Goal: Task Accomplishment & Management: Use online tool/utility

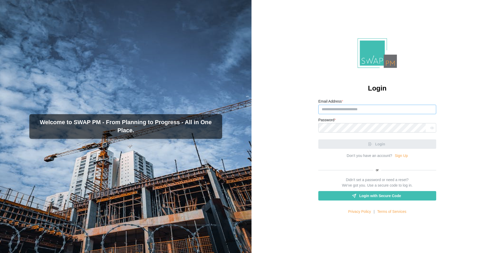
click at [366, 110] on input "Email Address *" at bounding box center [378, 109] width 118 height 9
paste input "**********"
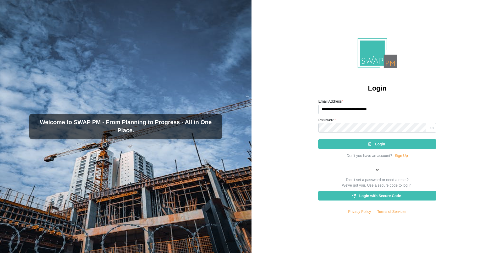
type input "**********"
click at [365, 144] on div "Login" at bounding box center [377, 144] width 110 height 9
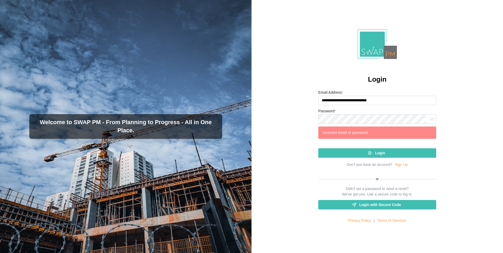
click at [429, 121] on button "button" at bounding box center [432, 119] width 7 height 7
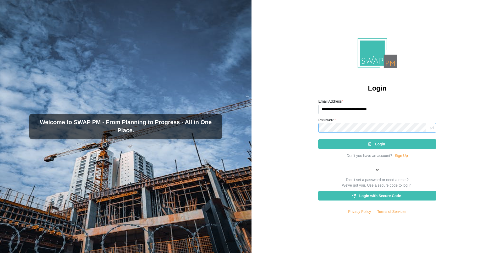
click at [319, 139] on button "Login" at bounding box center [378, 143] width 118 height 9
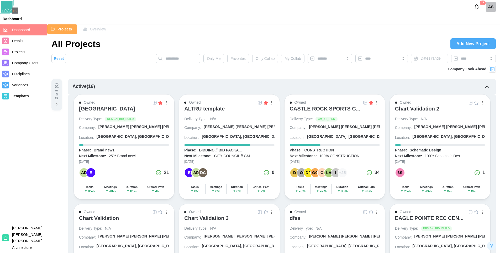
click at [135, 105] on div "ALTRU SPORTS COMPLEX" at bounding box center [107, 108] width 56 height 6
click at [307, 110] on div "CASTLE ROCK SPORTS C..." at bounding box center [325, 108] width 71 height 6
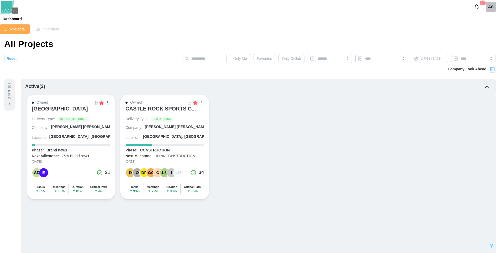
click at [489, 10] on div "AS" at bounding box center [490, 7] width 10 height 10
click at [485, 19] on div "My Profile" at bounding box center [487, 20] width 16 height 6
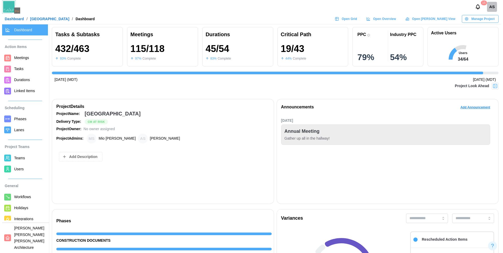
scroll to position [0, 4280]
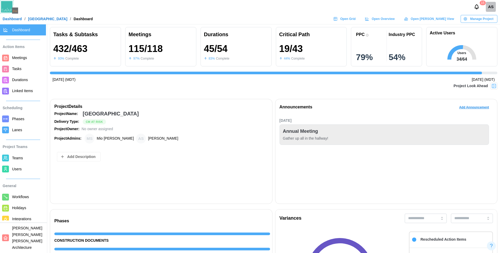
click at [355, 17] on span "Open Grid" at bounding box center [347, 18] width 15 height 7
click at [492, 8] on div "AS" at bounding box center [490, 7] width 10 height 10
click at [489, 31] on div "Sign Out" at bounding box center [487, 30] width 16 height 4
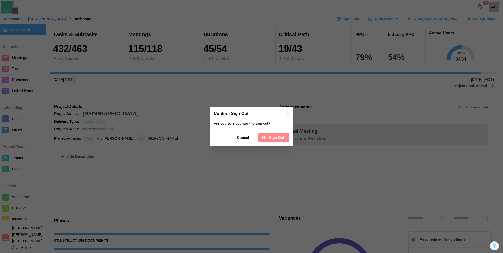
click at [278, 136] on span "Sign Out" at bounding box center [276, 137] width 15 height 9
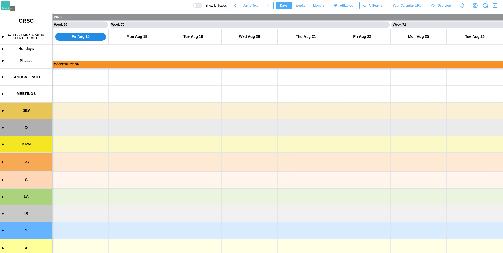
scroll to position [0, 19394]
click at [2, 111] on canvas at bounding box center [251, 133] width 503 height 240
drag, startPoint x: 364, startPoint y: 175, endPoint x: 228, endPoint y: 141, distance: 139.8
click at [230, 141] on canvas at bounding box center [251, 133] width 503 height 240
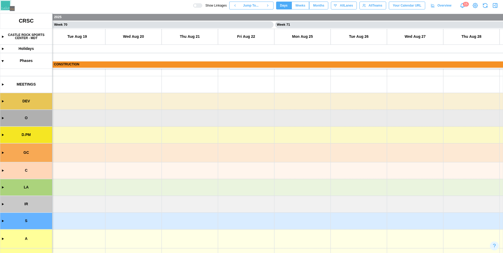
drag, startPoint x: 357, startPoint y: 208, endPoint x: 167, endPoint y: 199, distance: 190.8
click at [164, 203] on canvas at bounding box center [251, 133] width 503 height 240
drag, startPoint x: 267, startPoint y: 144, endPoint x: 137, endPoint y: 163, distance: 130.6
click at [138, 162] on canvas at bounding box center [251, 133] width 503 height 240
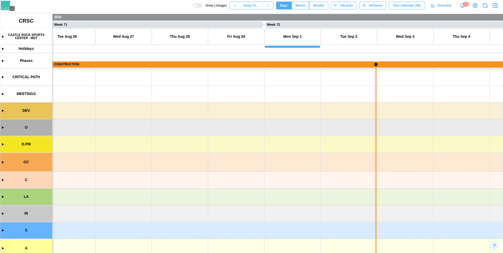
scroll to position [0, 19845]
drag, startPoint x: 379, startPoint y: 186, endPoint x: 106, endPoint y: 125, distance: 280.2
click at [107, 124] on canvas at bounding box center [251, 133] width 503 height 240
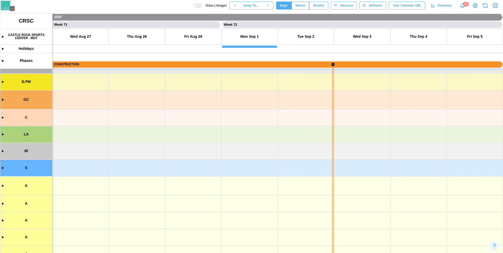
drag, startPoint x: 327, startPoint y: 190, endPoint x: 87, endPoint y: 233, distance: 244.4
click at [87, 234] on canvas at bounding box center [251, 133] width 503 height 240
drag, startPoint x: 312, startPoint y: 164, endPoint x: 342, endPoint y: 169, distance: 30.4
click at [338, 168] on canvas at bounding box center [251, 133] width 503 height 240
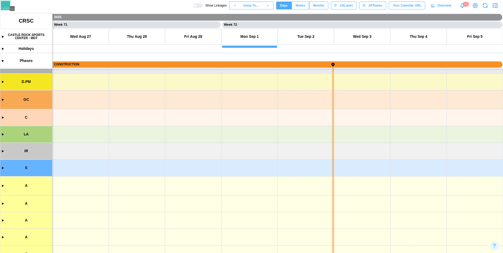
scroll to position [34, 0]
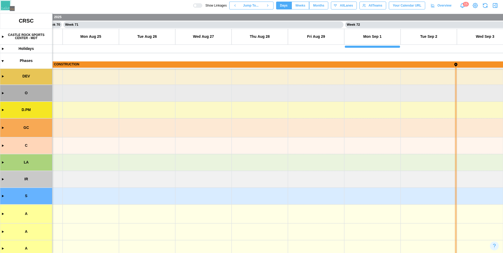
drag, startPoint x: 243, startPoint y: 129, endPoint x: 305, endPoint y: 167, distance: 73.2
click at [322, 137] on canvas at bounding box center [251, 133] width 503 height 240
drag, startPoint x: 156, startPoint y: 168, endPoint x: 380, endPoint y: 164, distance: 224.5
click at [380, 149] on canvas at bounding box center [251, 133] width 503 height 240
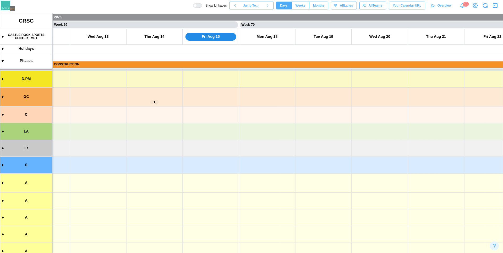
scroll to position [65, 0]
drag, startPoint x: 143, startPoint y: 167, endPoint x: 357, endPoint y: 137, distance: 216.5
click at [354, 129] on canvas at bounding box center [251, 133] width 503 height 240
drag, startPoint x: 152, startPoint y: 151, endPoint x: 360, endPoint y: 153, distance: 207.4
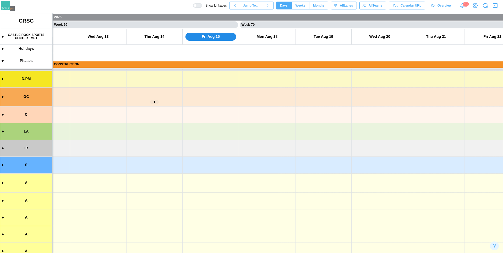
click at [356, 147] on canvas at bounding box center [251, 133] width 503 height 240
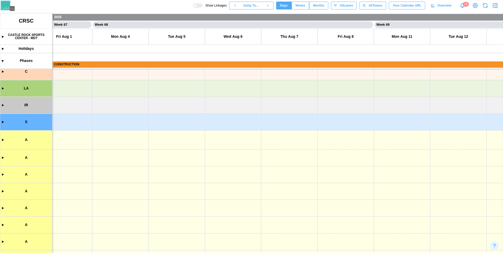
drag, startPoint x: 346, startPoint y: 133, endPoint x: 360, endPoint y: 151, distance: 22.4
click at [356, 139] on canvas at bounding box center [251, 133] width 503 height 240
drag, startPoint x: 208, startPoint y: 148, endPoint x: 349, endPoint y: 159, distance: 141.2
click at [342, 151] on canvas at bounding box center [251, 133] width 503 height 240
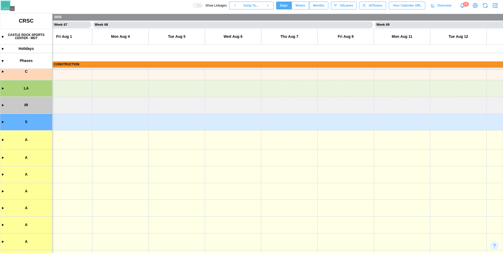
scroll to position [187, 0]
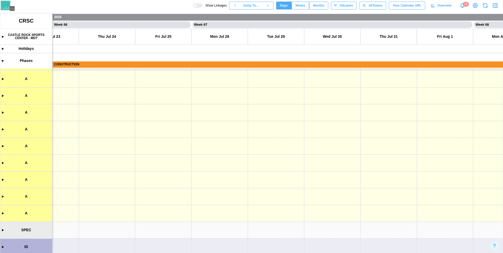
drag, startPoint x: 150, startPoint y: 159, endPoint x: 348, endPoint y: 205, distance: 203.4
click at [380, 185] on canvas at bounding box center [251, 133] width 503 height 240
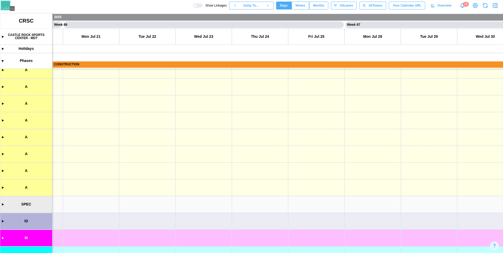
drag, startPoint x: 204, startPoint y: 163, endPoint x: 378, endPoint y: 181, distance: 175.1
click at [368, 163] on canvas at bounding box center [251, 133] width 503 height 240
drag, startPoint x: 293, startPoint y: 154, endPoint x: 321, endPoint y: 187, distance: 43.5
click at [334, 185] on canvas at bounding box center [251, 133] width 503 height 240
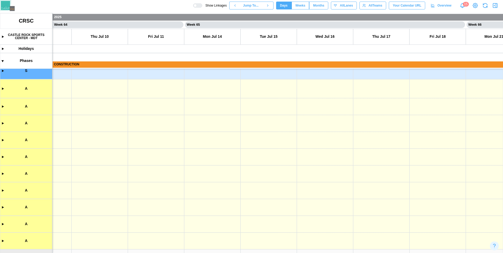
scroll to position [129, 0]
drag, startPoint x: 134, startPoint y: 158, endPoint x: 215, endPoint y: 242, distance: 117.2
click at [215, 242] on canvas at bounding box center [251, 133] width 503 height 240
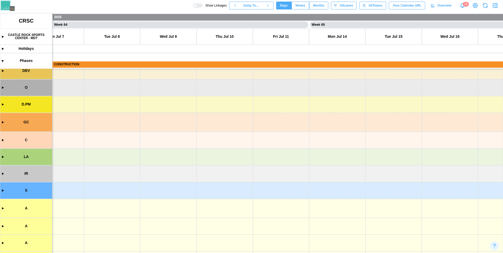
drag, startPoint x: 157, startPoint y: 132, endPoint x: 229, endPoint y: 239, distance: 128.1
click at [229, 244] on canvas at bounding box center [251, 133] width 503 height 240
drag, startPoint x: 174, startPoint y: 171, endPoint x: 205, endPoint y: 228, distance: 64.8
click at [205, 228] on canvas at bounding box center [251, 133] width 503 height 240
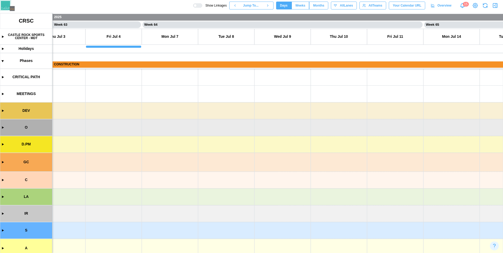
click at [2, 78] on canvas at bounding box center [251, 133] width 503 height 240
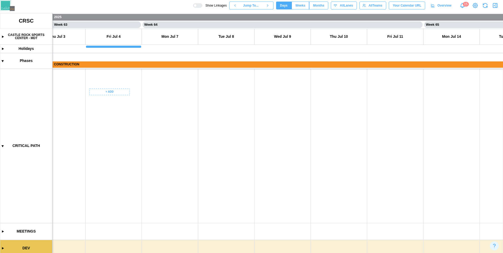
click at [372, 175] on canvas at bounding box center [251, 133] width 503 height 240
click at [350, 131] on canvas at bounding box center [251, 133] width 503 height 240
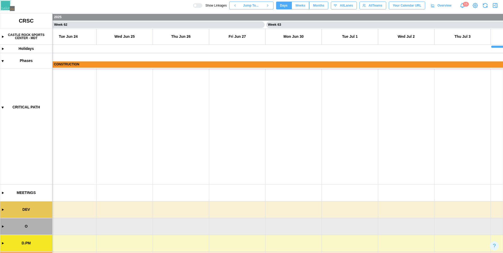
drag, startPoint x: 162, startPoint y: 158, endPoint x: 297, endPoint y: 107, distance: 145.2
click at [295, 107] on canvas at bounding box center [251, 133] width 503 height 240
click at [292, 116] on canvas at bounding box center [251, 133] width 503 height 240
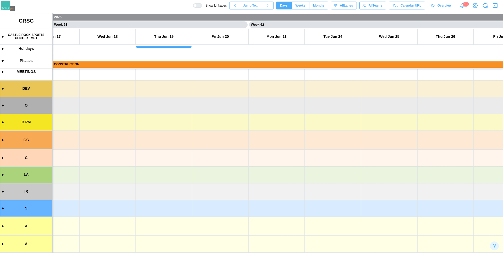
click at [2, 88] on canvas at bounding box center [251, 133] width 503 height 240
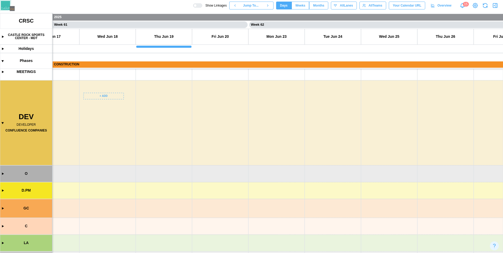
drag, startPoint x: 240, startPoint y: 152, endPoint x: 245, endPoint y: 153, distance: 4.8
click at [245, 153] on canvas at bounding box center [251, 133] width 503 height 240
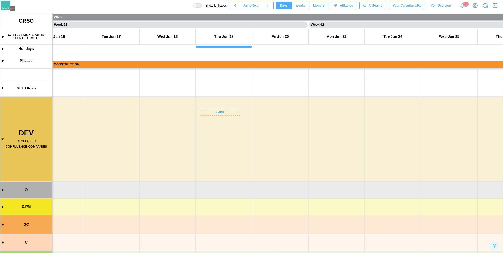
click at [220, 112] on canvas at bounding box center [251, 133] width 503 height 240
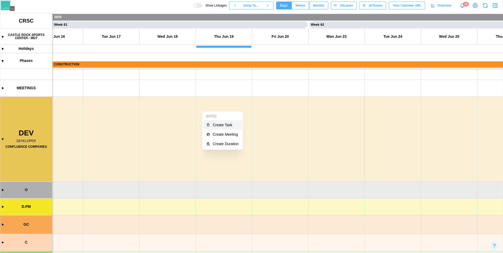
click at [221, 122] on button "Create Task" at bounding box center [222, 124] width 39 height 9
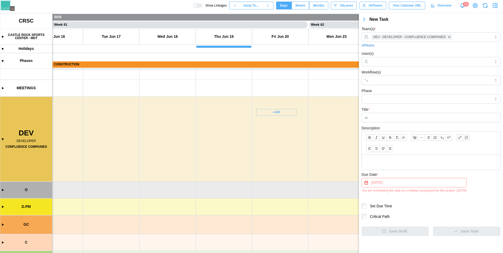
click at [286, 109] on canvas at bounding box center [251, 133] width 503 height 240
click at [285, 112] on canvas at bounding box center [251, 133] width 503 height 240
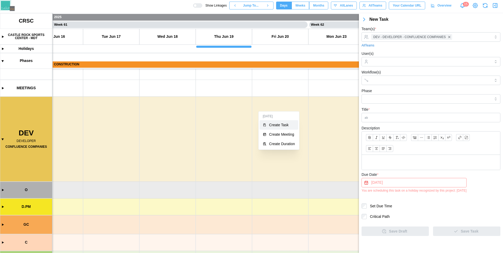
click at [280, 121] on button "Create Task" at bounding box center [279, 124] width 39 height 9
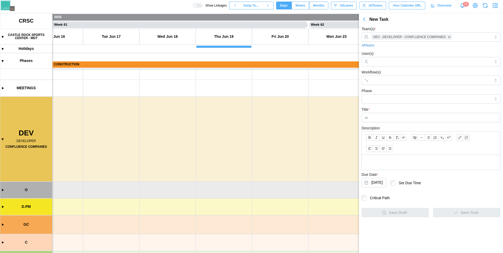
click at [394, 119] on input "Title *" at bounding box center [431, 117] width 139 height 9
type input "*"
click at [463, 216] on span "Save Task" at bounding box center [470, 212] width 18 height 9
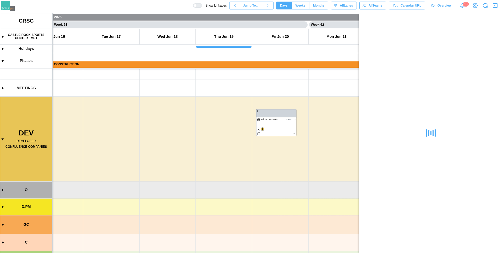
drag, startPoint x: 329, startPoint y: 188, endPoint x: 229, endPoint y: 198, distance: 100.4
click at [233, 201] on canvas at bounding box center [251, 133] width 503 height 240
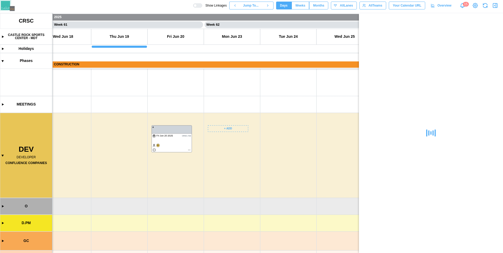
click at [290, 126] on canvas at bounding box center [251, 133] width 503 height 240
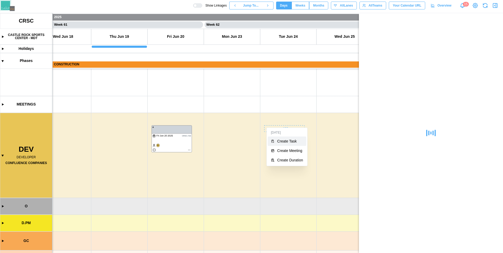
click at [288, 145] on button "Create Task" at bounding box center [287, 140] width 39 height 9
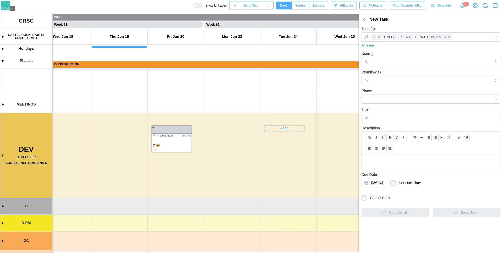
click at [297, 128] on canvas at bounding box center [251, 133] width 503 height 240
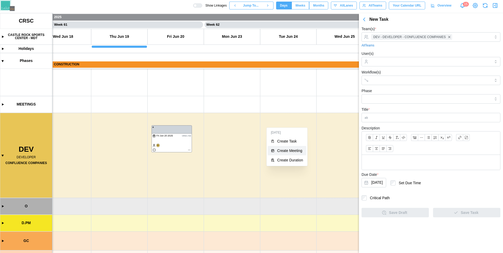
click at [291, 152] on div "Create Meeting" at bounding box center [290, 150] width 26 height 4
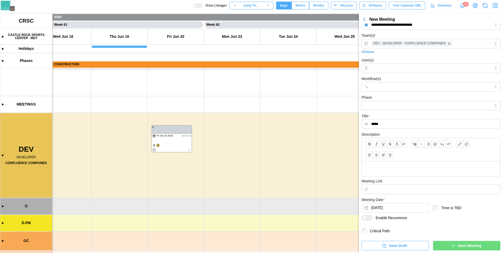
type input "*****"
click at [434, 242] on button "Save Meeting" at bounding box center [466, 245] width 67 height 9
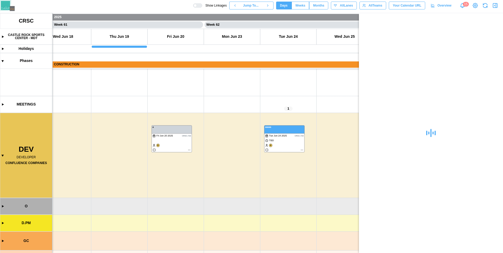
click at [497, 6] on icon "button" at bounding box center [495, 5] width 6 height 6
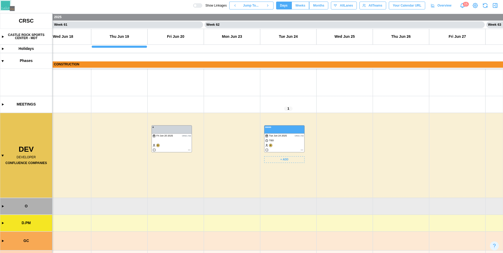
click at [303, 151] on canvas at bounding box center [251, 133] width 503 height 240
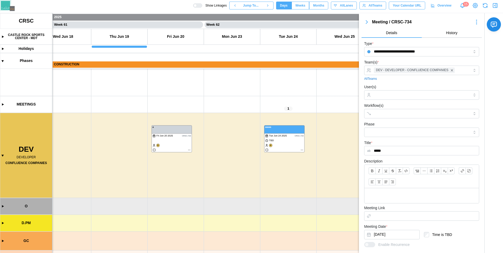
scroll to position [78, 0]
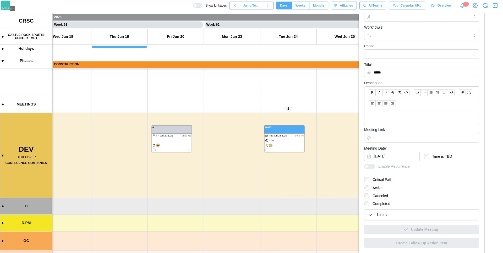
click at [386, 215] on div "Links" at bounding box center [382, 215] width 10 height 7
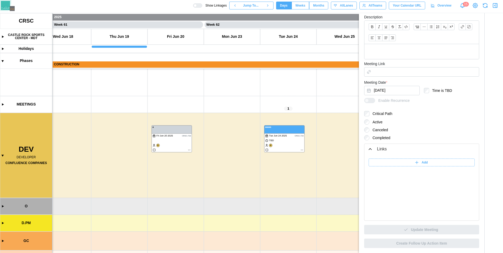
scroll to position [144, 0]
click at [188, 150] on canvas at bounding box center [251, 133] width 503 height 240
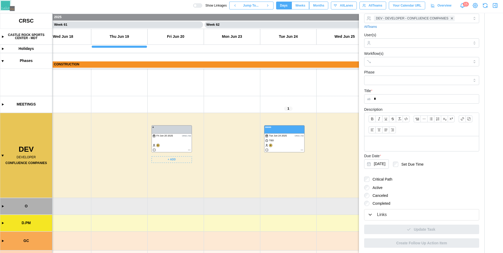
click at [423, 215] on div "Links" at bounding box center [422, 214] width 108 height 7
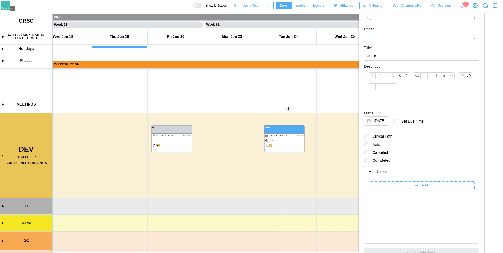
scroll to position [99, 0]
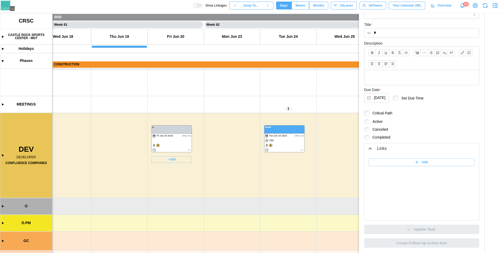
click at [179, 134] on canvas at bounding box center [251, 133] width 503 height 240
click at [295, 136] on canvas at bounding box center [251, 133] width 503 height 240
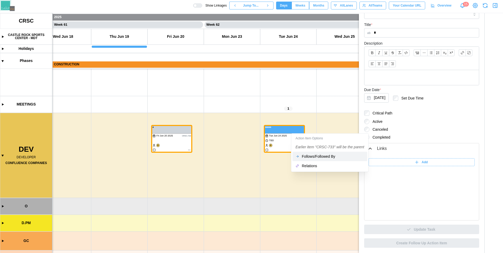
click at [302, 158] on div "Follows/Followed By" at bounding box center [333, 156] width 62 height 4
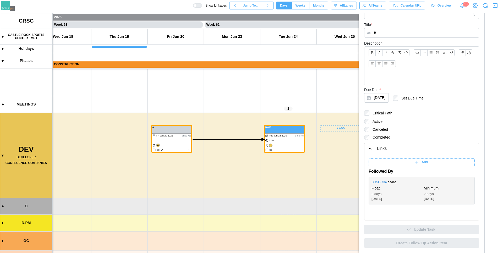
click at [342, 154] on canvas at bounding box center [251, 133] width 503 height 240
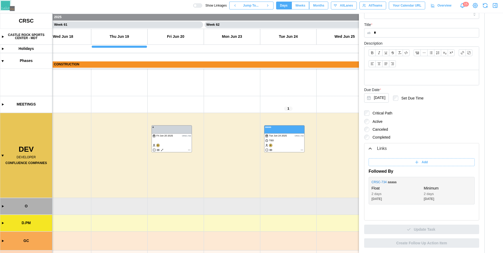
click at [494, 7] on icon "button" at bounding box center [495, 5] width 6 height 6
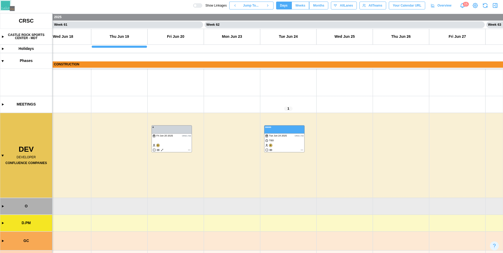
click at [197, 5] on div at bounding box center [199, 6] width 5 height 4
click at [296, 8] on span "Weeks" at bounding box center [301, 5] width 10 height 7
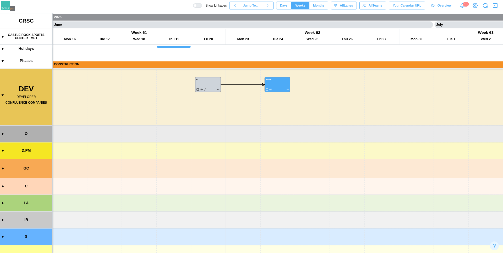
scroll to position [0, 10408]
click at [315, 4] on span "Months" at bounding box center [318, 5] width 11 height 7
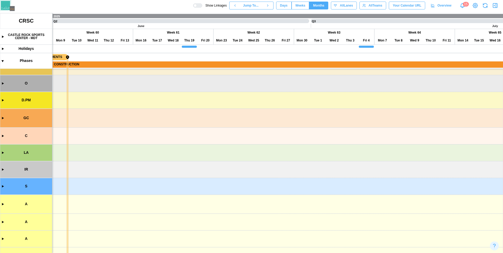
scroll to position [0, 4752]
click at [304, 8] on span "Weeks" at bounding box center [301, 5] width 10 height 7
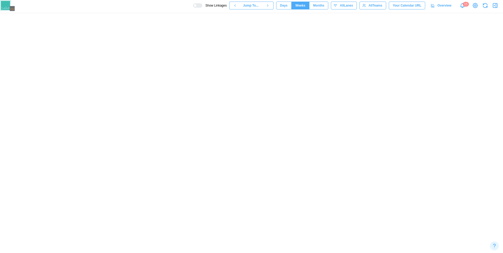
scroll to position [0, 10061]
click at [313, 6] on span "Months" at bounding box center [318, 5] width 11 height 7
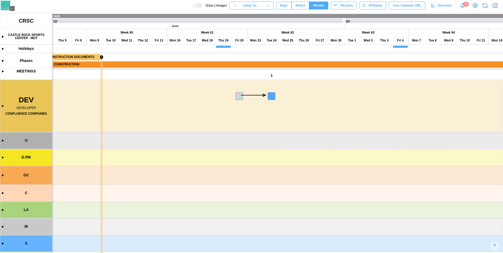
scroll to position [30, 0]
drag, startPoint x: 341, startPoint y: 112, endPoint x: 185, endPoint y: 206, distance: 182.2
click at [185, 206] on canvas at bounding box center [251, 133] width 503 height 240
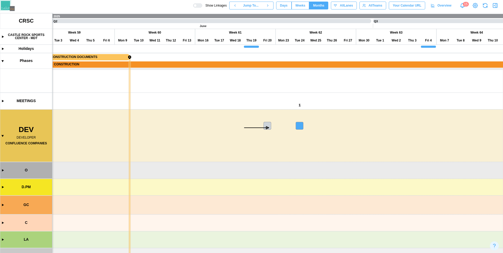
scroll to position [41, 0]
drag, startPoint x: 218, startPoint y: 179, endPoint x: 282, endPoint y: 176, distance: 63.8
click at [282, 176] on canvas at bounding box center [251, 133] width 503 height 240
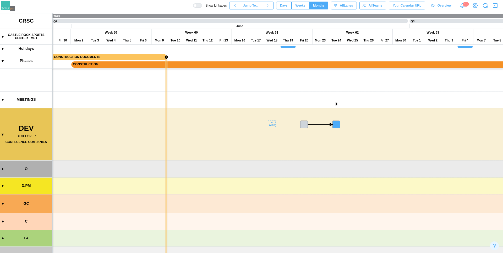
scroll to position [7, 0]
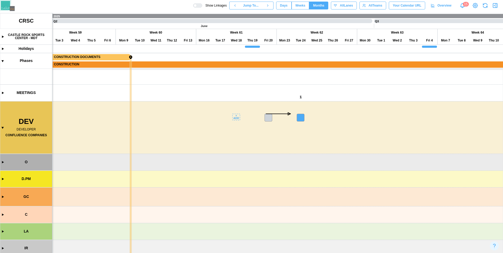
drag, startPoint x: 246, startPoint y: 171, endPoint x: 214, endPoint y: 169, distance: 32.6
click at [214, 169] on canvas at bounding box center [251, 133] width 503 height 240
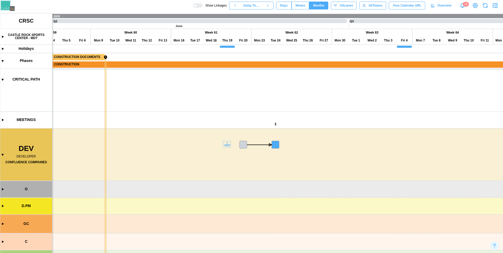
click at [228, 144] on canvas at bounding box center [251, 133] width 503 height 240
click at [206, 159] on canvas at bounding box center [251, 133] width 503 height 240
click at [299, 8] on span "Weeks" at bounding box center [301, 5] width 10 height 7
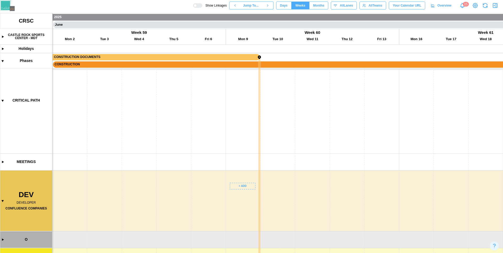
drag, startPoint x: 251, startPoint y: 193, endPoint x: 356, endPoint y: 145, distance: 116.2
click at [356, 145] on canvas at bounding box center [251, 133] width 503 height 240
drag, startPoint x: 267, startPoint y: 144, endPoint x: 316, endPoint y: 120, distance: 54.5
click at [316, 120] on canvas at bounding box center [251, 133] width 503 height 240
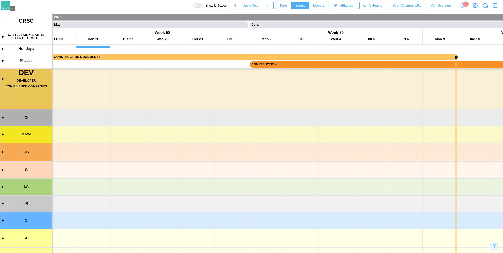
drag, startPoint x: 230, startPoint y: 192, endPoint x: 385, endPoint y: 142, distance: 162.8
click at [383, 135] on canvas at bounding box center [251, 133] width 503 height 240
drag, startPoint x: 256, startPoint y: 186, endPoint x: 382, endPoint y: 242, distance: 138.3
click at [394, 227] on canvas at bounding box center [251, 133] width 503 height 240
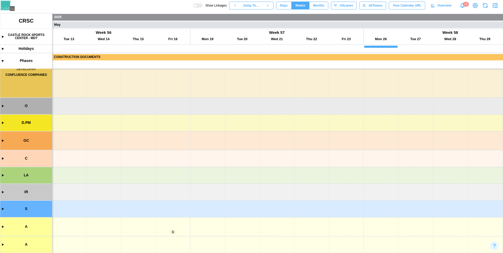
drag, startPoint x: 255, startPoint y: 211, endPoint x: 365, endPoint y: 176, distance: 115.7
click at [365, 176] on canvas at bounding box center [251, 133] width 503 height 240
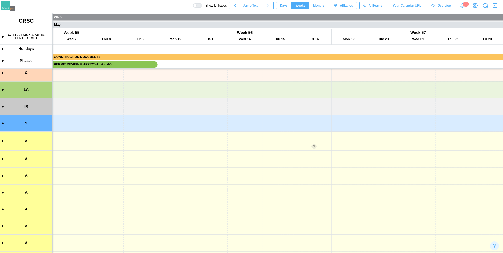
drag, startPoint x: 325, startPoint y: 148, endPoint x: 297, endPoint y: 119, distance: 40.8
click at [318, 128] on canvas at bounding box center [251, 133] width 503 height 240
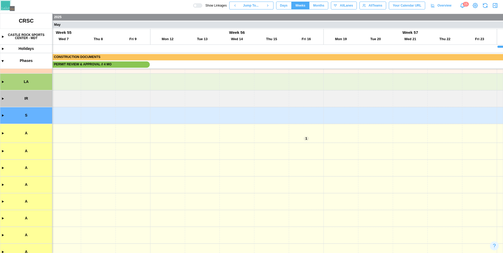
click at [1, 133] on canvas at bounding box center [251, 133] width 503 height 240
click at [282, 4] on span "Days" at bounding box center [284, 5] width 8 height 7
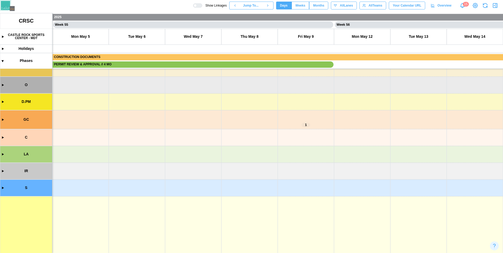
drag, startPoint x: 361, startPoint y: 163, endPoint x: 58, endPoint y: 227, distance: 309.2
click at [59, 227] on canvas at bounding box center [251, 133] width 503 height 240
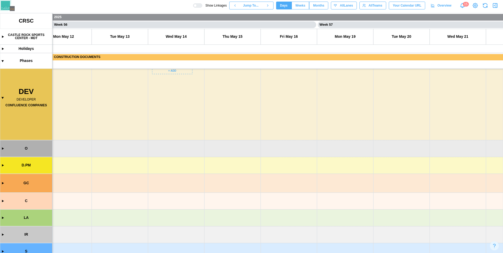
click at [2, 149] on canvas at bounding box center [251, 133] width 503 height 240
drag, startPoint x: 312, startPoint y: 126, endPoint x: 346, endPoint y: 97, distance: 45.6
click at [345, 98] on canvas at bounding box center [251, 133] width 503 height 240
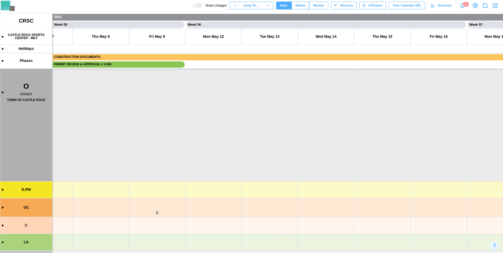
drag, startPoint x: 228, startPoint y: 214, endPoint x: 331, endPoint y: 130, distance: 132.3
click at [327, 114] on canvas at bounding box center [251, 133] width 503 height 240
drag, startPoint x: 252, startPoint y: 197, endPoint x: 366, endPoint y: 148, distance: 123.7
click at [364, 141] on canvas at bounding box center [251, 133] width 503 height 240
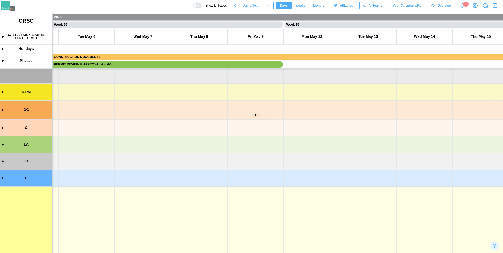
drag, startPoint x: 276, startPoint y: 172, endPoint x: 401, endPoint y: 169, distance: 125.9
click at [395, 141] on canvas at bounding box center [251, 133] width 503 height 240
drag, startPoint x: 244, startPoint y: 145, endPoint x: 359, endPoint y: 197, distance: 125.4
click at [359, 197] on canvas at bounding box center [251, 133] width 503 height 240
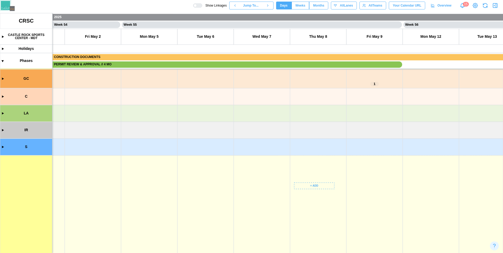
drag, startPoint x: 276, startPoint y: 178, endPoint x: 209, endPoint y: 200, distance: 70.1
click at [210, 200] on canvas at bounding box center [251, 133] width 503 height 240
drag, startPoint x: 286, startPoint y: 133, endPoint x: 161, endPoint y: 228, distance: 156.6
click at [161, 228] on canvas at bounding box center [251, 133] width 503 height 240
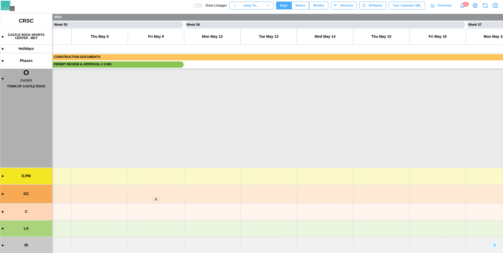
drag, startPoint x: 256, startPoint y: 234, endPoint x: 225, endPoint y: 247, distance: 33.1
click at [235, 242] on canvas at bounding box center [251, 133] width 503 height 240
click at [162, 190] on canvas at bounding box center [251, 133] width 503 height 240
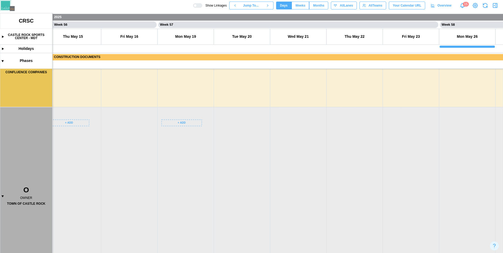
drag, startPoint x: 392, startPoint y: 173, endPoint x: 204, endPoint y: 190, distance: 188.3
click at [206, 191] on canvas at bounding box center [251, 133] width 503 height 240
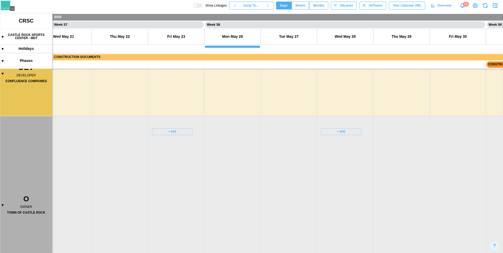
drag, startPoint x: 321, startPoint y: 185, endPoint x: 256, endPoint y: 138, distance: 79.8
click at [256, 138] on canvas at bounding box center [251, 133] width 503 height 240
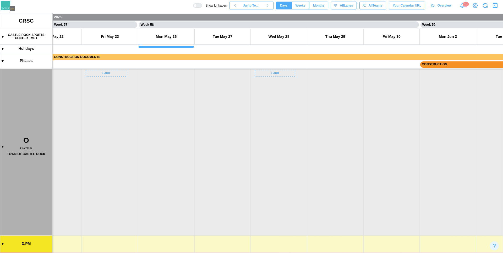
drag, startPoint x: 262, startPoint y: 167, endPoint x: 474, endPoint y: 141, distance: 213.4
click at [474, 142] on canvas at bounding box center [251, 133] width 503 height 240
drag, startPoint x: 329, startPoint y: 149, endPoint x: 330, endPoint y: 144, distance: 5.0
click at [330, 146] on canvas at bounding box center [251, 133] width 503 height 240
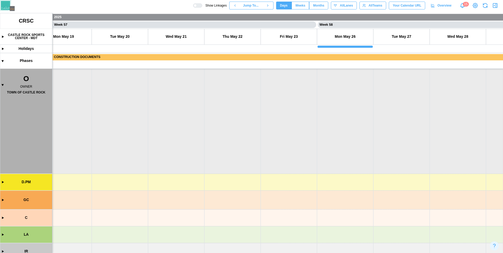
drag, startPoint x: 284, startPoint y: 226, endPoint x: 307, endPoint y: 129, distance: 99.8
click at [307, 130] on canvas at bounding box center [251, 133] width 503 height 240
drag, startPoint x: 270, startPoint y: 225, endPoint x: 288, endPoint y: 61, distance: 164.9
click at [282, 144] on canvas at bounding box center [251, 133] width 503 height 240
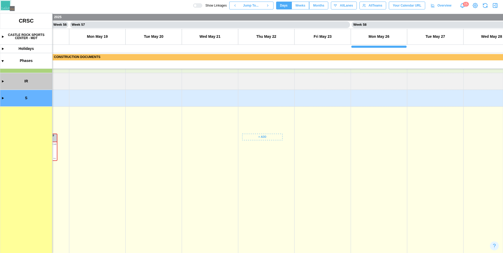
click at [317, 5] on span "Months" at bounding box center [318, 5] width 11 height 7
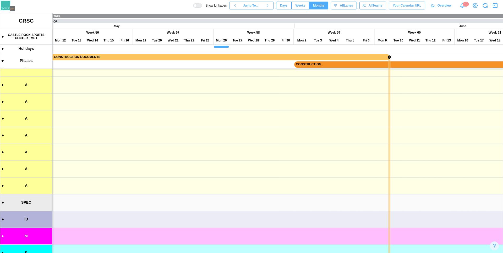
drag, startPoint x: 193, startPoint y: 213, endPoint x: 445, endPoint y: 230, distance: 252.8
click at [445, 230] on canvas at bounding box center [251, 133] width 503 height 240
drag, startPoint x: 445, startPoint y: 230, endPoint x: 190, endPoint y: 246, distance: 255.9
click at [182, 250] on canvas at bounding box center [251, 133] width 503 height 240
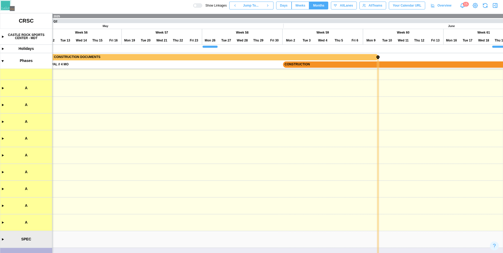
drag, startPoint x: 309, startPoint y: 209, endPoint x: 126, endPoint y: 194, distance: 183.7
click at [124, 194] on canvas at bounding box center [251, 133] width 503 height 240
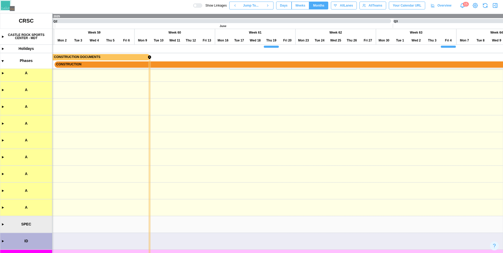
drag, startPoint x: 349, startPoint y: 195, endPoint x: 129, endPoint y: 203, distance: 220.2
click at [129, 203] on canvas at bounding box center [251, 133] width 503 height 240
drag, startPoint x: 313, startPoint y: 207, endPoint x: 144, endPoint y: 207, distance: 169.1
click at [143, 207] on canvas at bounding box center [251, 133] width 503 height 240
drag, startPoint x: 362, startPoint y: 210, endPoint x: 122, endPoint y: 201, distance: 240.4
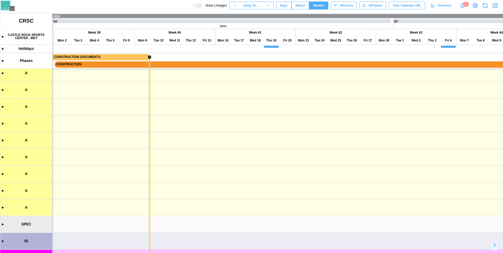
click at [162, 209] on canvas at bounding box center [251, 133] width 503 height 240
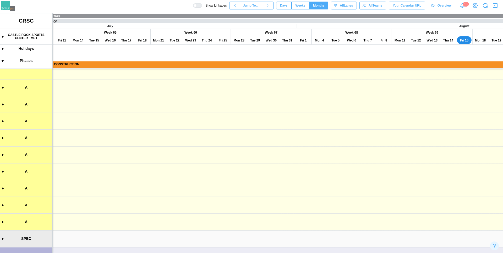
drag
click at [360, 226] on canvas at bounding box center [251, 133] width 503 height 240
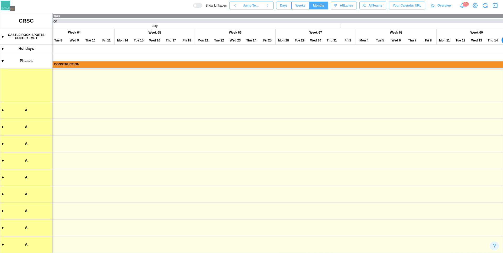
click at [365, 212] on canvas at bounding box center [251, 133] width 503 height 240
click at [180, 216] on canvas at bounding box center [251, 133] width 503 height 240
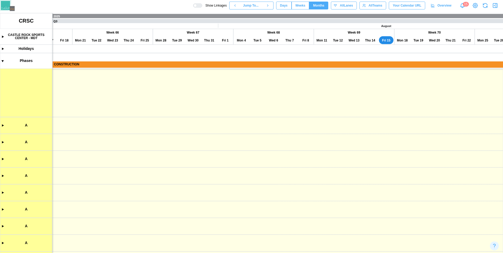
click at [163, 219] on canvas at bounding box center [251, 133] width 503 height 240
click at [394, 239] on canvas at bounding box center [251, 133] width 503 height 240
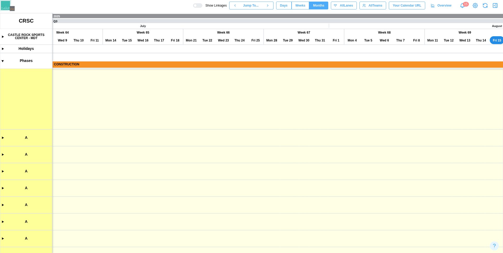
click at [400, 216] on canvas at bounding box center [251, 133] width 503 height 240
click at [399, 219] on canvas at bounding box center [251, 133] width 503 height 240
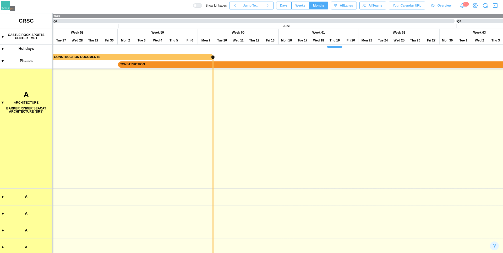
click at [374, 196] on canvas at bounding box center [251, 133] width 503 height 240
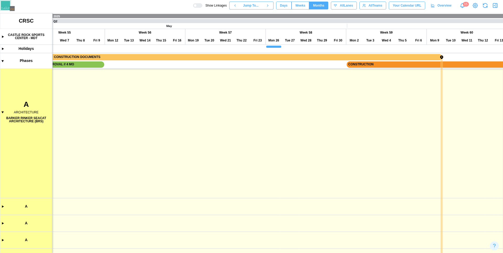
click at [385, 182] on canvas at bounding box center [251, 133] width 503 height 240
click at [410, 205] on canvas at bounding box center [251, 133] width 503 height 240
click at [459, 182] on canvas at bounding box center [251, 133] width 503 height 240
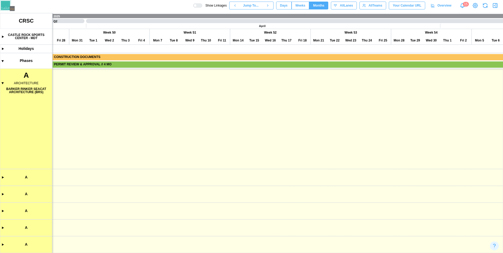
click at [480, 216] on canvas at bounding box center [251, 133] width 503 height 240
click at [474, 227] on canvas at bounding box center [251, 133] width 503 height 240
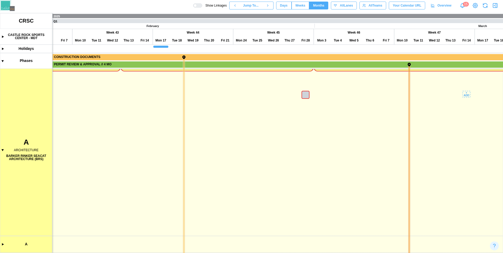
click at [444, 209] on canvas at bounding box center [251, 133] width 503 height 240
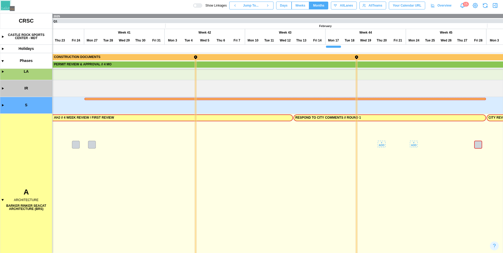
click at [468, 214] on canvas at bounding box center [251, 133] width 503 height 240
click at [401, 212] on canvas at bounding box center [251, 133] width 503 height 240
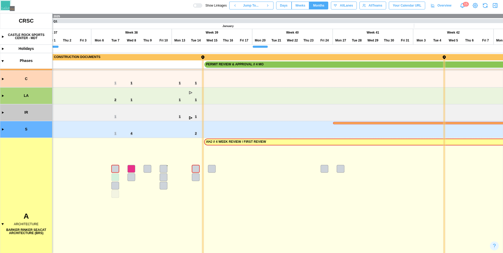
click at [301, 4] on span "Weeks" at bounding box center [301, 5] width 10 height 7
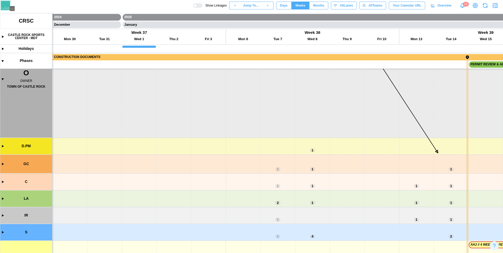
click at [249, 253] on canvas at bounding box center [251, 133] width 503 height 240
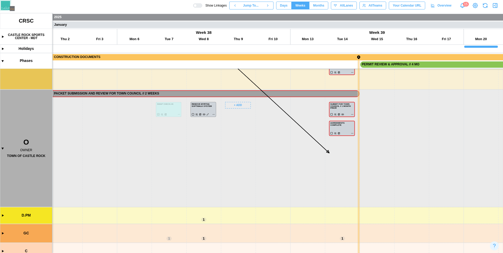
click at [367, 232] on canvas at bounding box center [251, 133] width 503 height 240
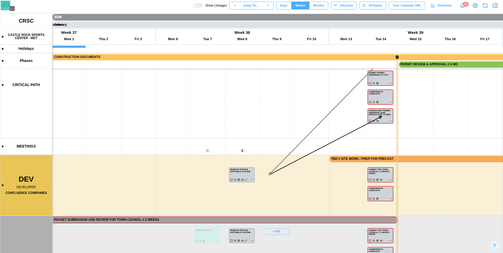
click at [261, 253] on canvas at bounding box center [251, 133] width 503 height 240
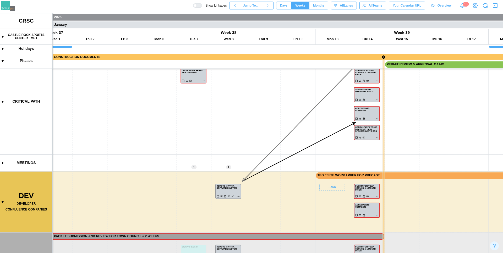
click at [330, 249] on canvas at bounding box center [251, 133] width 503 height 240
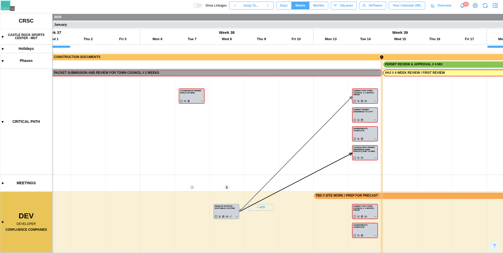
click at [303, 138] on canvas at bounding box center [251, 133] width 503 height 240
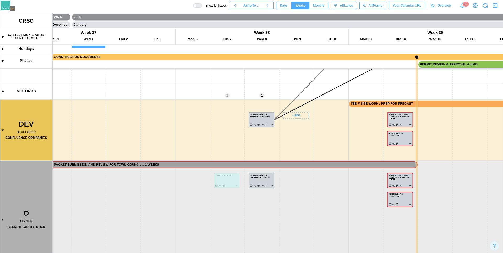
click at [237, 115] on canvas at bounding box center [251, 133] width 503 height 240
click at [233, 104] on canvas at bounding box center [251, 133] width 503 height 240
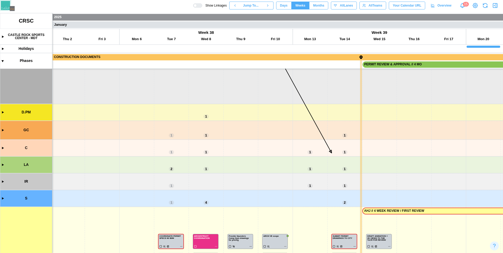
click at [264, 137] on canvas at bounding box center [251, 133] width 503 height 240
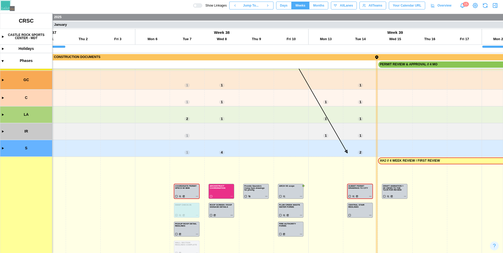
click at [269, 125] on canvas at bounding box center [251, 133] width 503 height 240
click at [286, 123] on canvas at bounding box center [251, 133] width 503 height 240
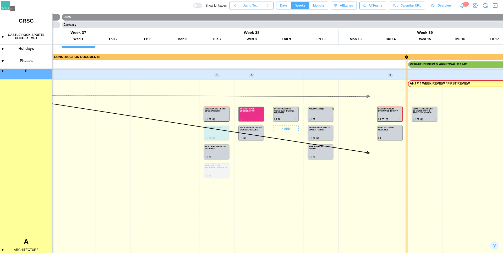
click at [266, 133] on canvas at bounding box center [251, 133] width 503 height 240
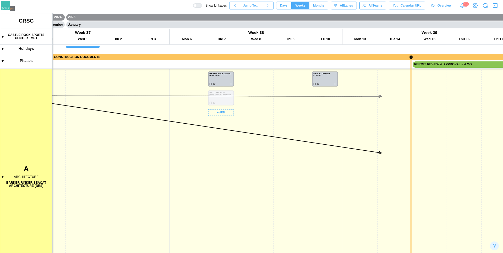
click at [234, 149] on canvas at bounding box center [251, 133] width 503 height 240
click at [248, 122] on canvas at bounding box center [251, 133] width 503 height 240
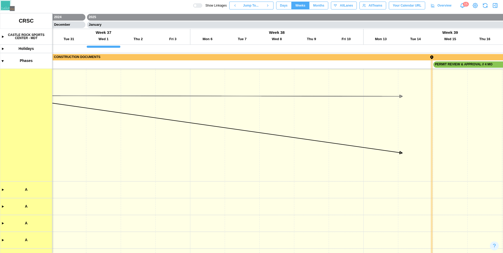
click at [245, 215] on canvas at bounding box center [251, 133] width 503 height 240
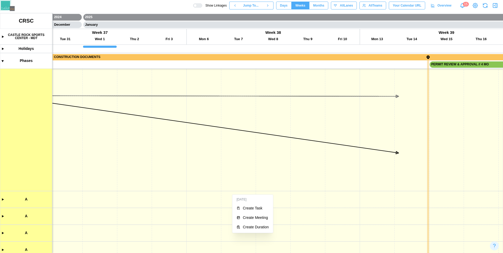
click at [240, 205] on button "Create Task" at bounding box center [253, 207] width 39 height 9
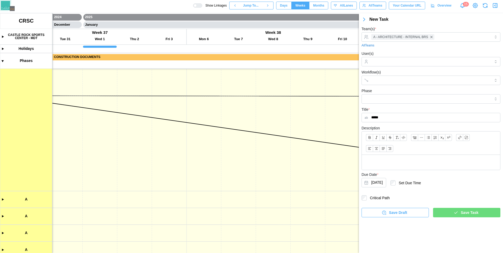
type input "*****"
click at [475, 212] on span "Save Task" at bounding box center [470, 212] width 18 height 9
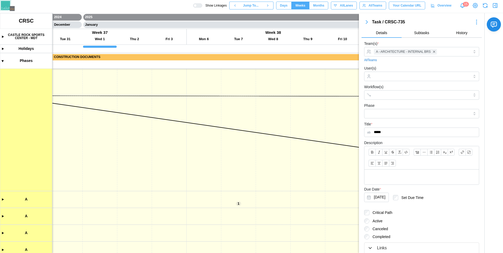
click at [289, 7] on button "Days" at bounding box center [283, 6] width 15 height 8
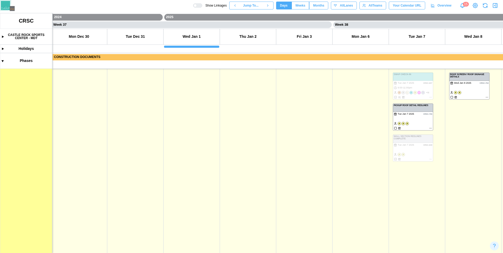
scroll to position [542, 0]
drag, startPoint x: 301, startPoint y: 165, endPoint x: 239, endPoint y: 216, distance: 79.7
click at [240, 216] on canvas at bounding box center [251, 133] width 503 height 240
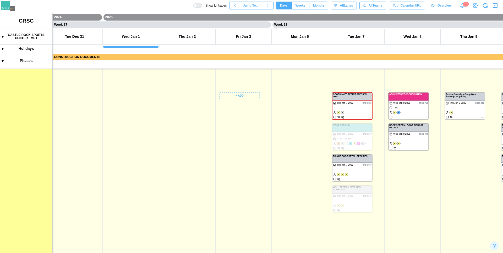
scroll to position [0, 10285]
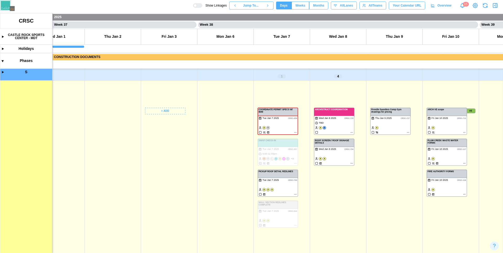
drag, startPoint x: 199, startPoint y: 149, endPoint x: 149, endPoint y: 159, distance: 50.7
click at [149, 159] on canvas at bounding box center [251, 133] width 503 height 240
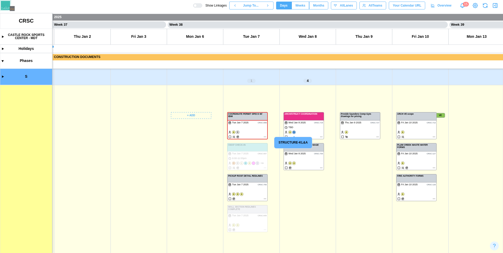
click at [185, 117] on canvas at bounding box center [251, 133] width 503 height 240
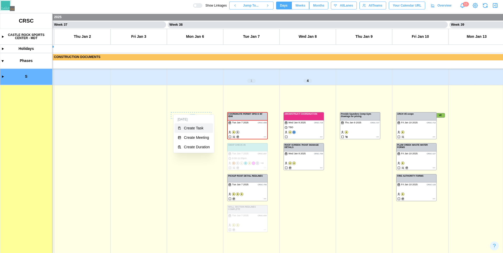
click at [187, 127] on div "Create Task" at bounding box center [197, 128] width 26 height 4
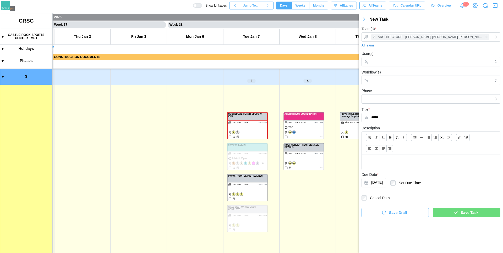
type input "*****"
click at [446, 212] on div "Save Task" at bounding box center [466, 212] width 59 height 9
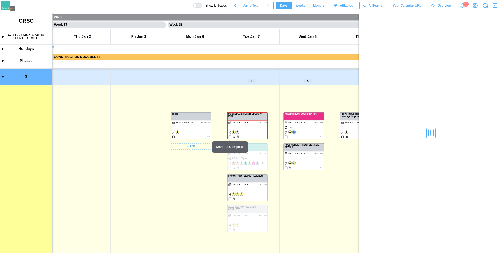
click at [203, 128] on canvas at bounding box center [251, 133] width 503 height 240
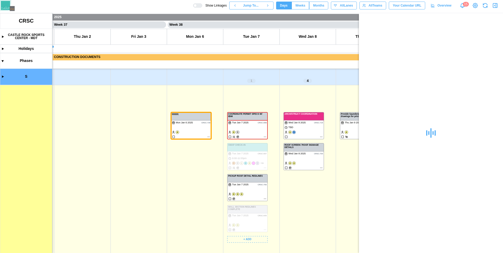
click at [238, 125] on canvas at bounding box center [251, 133] width 503 height 240
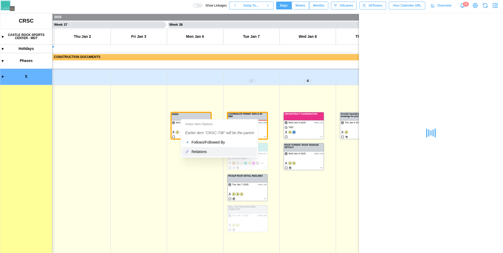
click at [199, 148] on button "Relations" at bounding box center [219, 151] width 75 height 9
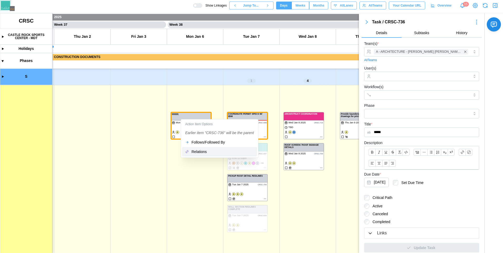
click at [210, 154] on button "Relations" at bounding box center [219, 151] width 75 height 9
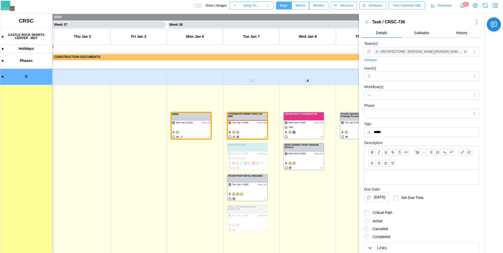
click at [493, 6] on icon "button" at bounding box center [495, 5] width 6 height 6
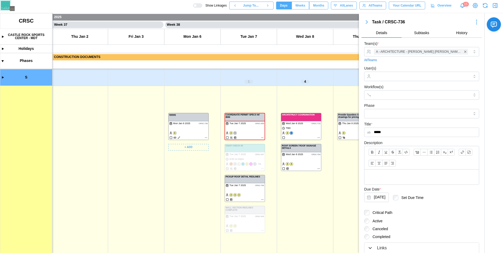
scroll to position [527, 0]
drag, startPoint x: 153, startPoint y: 183, endPoint x: 136, endPoint y: 170, distance: 21.2
click at [137, 172] on canvas at bounding box center [251, 133] width 503 height 240
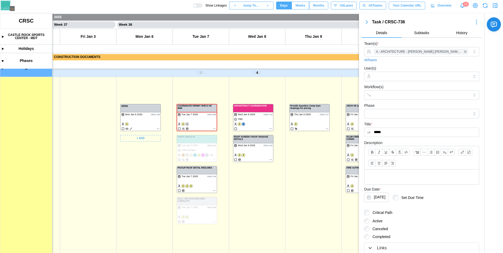
click at [497, 7] on icon "button" at bounding box center [495, 5] width 6 height 6
click at [148, 120] on canvas at bounding box center [251, 133] width 503 height 240
drag, startPoint x: 141, startPoint y: 179, endPoint x: 127, endPoint y: 191, distance: 19.0
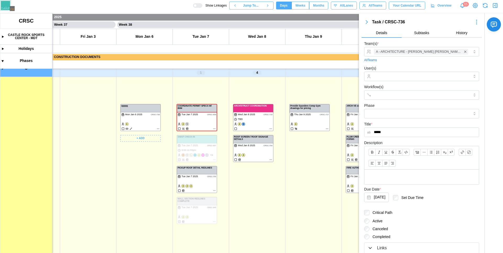
click at [130, 191] on canvas at bounding box center [251, 133] width 503 height 240
drag, startPoint x: 122, startPoint y: 191, endPoint x: 154, endPoint y: 163, distance: 42.9
click at [153, 163] on canvas at bounding box center [251, 133] width 503 height 240
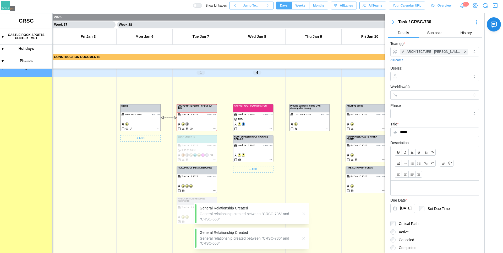
click at [305, 213] on icon "button" at bounding box center [304, 214] width 4 height 4
click at [304, 239] on icon "button" at bounding box center [304, 238] width 2 height 2
click at [304, 214] on icon "button" at bounding box center [304, 213] width 2 height 2
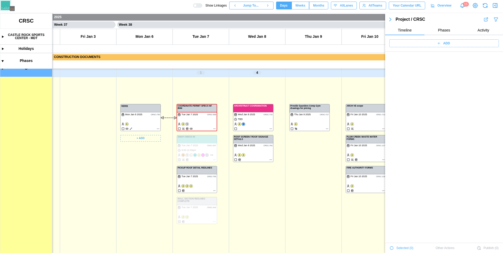
scroll to position [10890, 0]
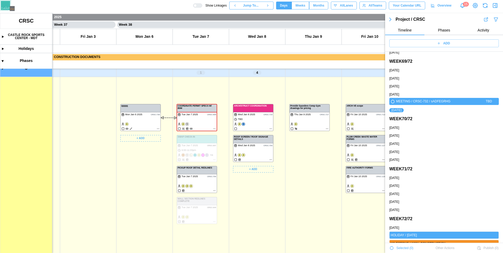
click at [157, 128] on canvas at bounding box center [251, 133] width 503 height 240
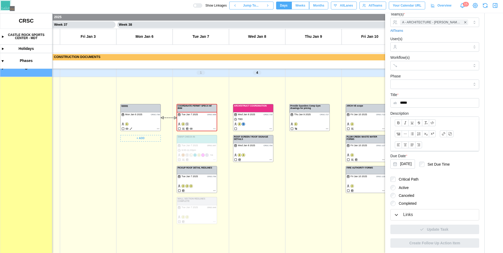
scroll to position [29, 0]
click at [420, 212] on div "Links" at bounding box center [435, 214] width 82 height 7
click at [406, 213] on div "Links" at bounding box center [409, 214] width 10 height 7
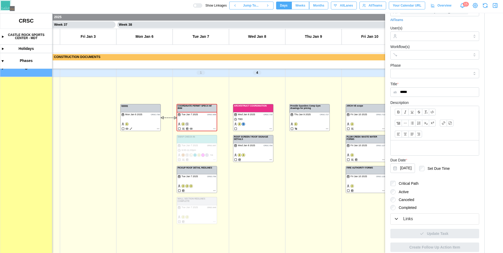
scroll to position [44, 0]
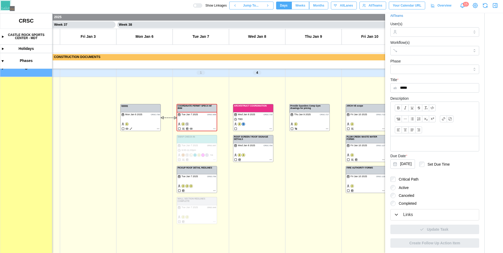
click at [406, 213] on div "Links" at bounding box center [409, 214] width 10 height 7
click at [395, 215] on icon "button" at bounding box center [396, 214] width 5 height 5
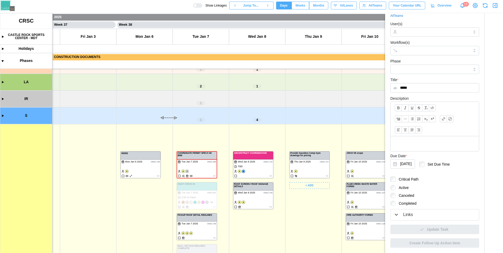
click at [398, 215] on div "Links" at bounding box center [435, 214] width 82 height 7
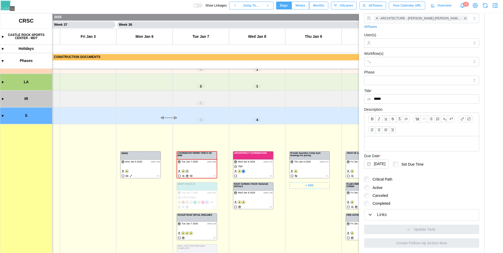
scroll to position [33, 0]
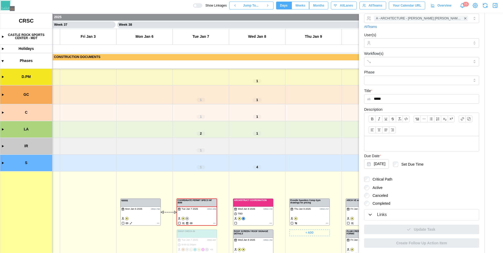
click at [397, 214] on div "Links" at bounding box center [422, 214] width 108 height 7
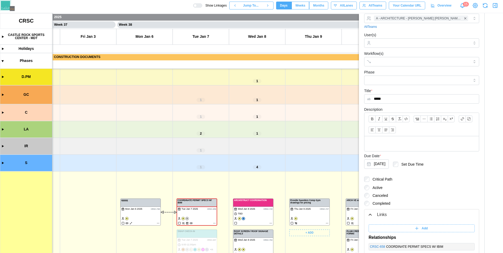
scroll to position [99, 0]
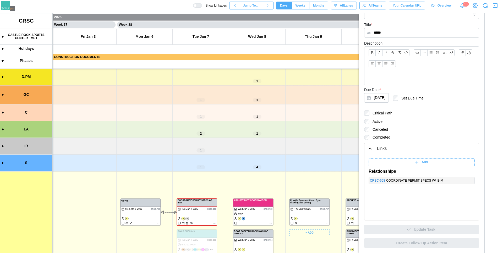
click at [494, 6] on icon "button" at bounding box center [496, 5] width 4 height 4
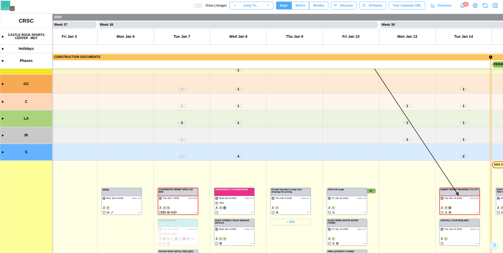
scroll to position [470, 0]
drag, startPoint x: 321, startPoint y: 139, endPoint x: 320, endPoint y: 114, distance: 24.9
click at [320, 114] on canvas at bounding box center [251, 133] width 503 height 240
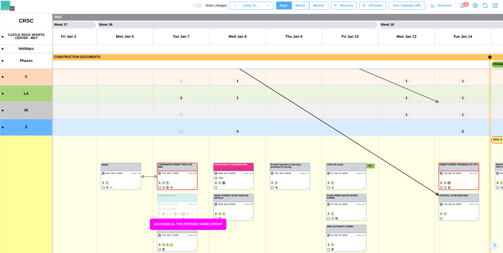
click at [184, 205] on canvas at bounding box center [251, 133] width 503 height 240
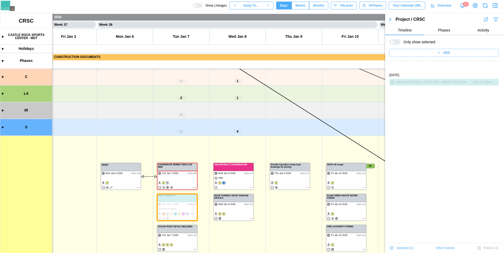
scroll to position [18, 0]
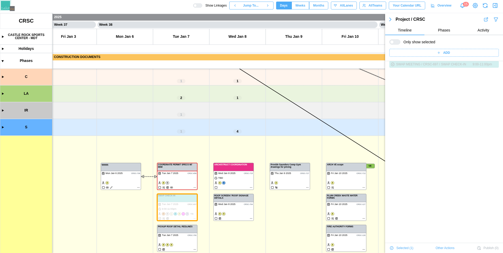
click at [338, 209] on canvas at bounding box center [251, 133] width 503 height 240
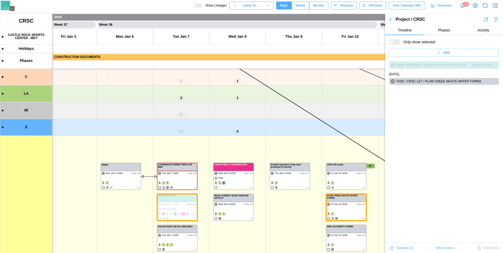
scroll to position [0, 0]
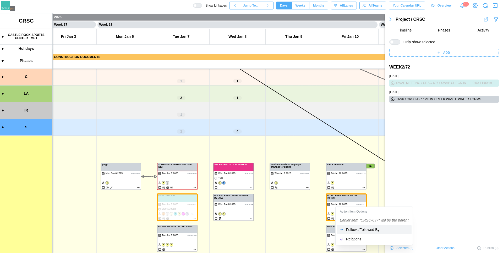
click at [346, 227] on div "Follows/Followed By" at bounding box center [377, 229] width 62 height 4
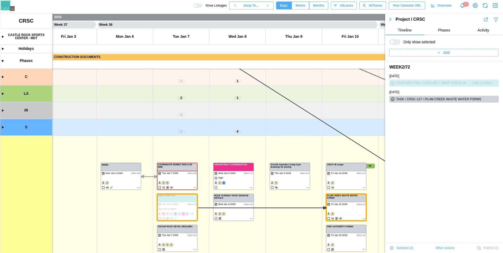
click at [66, 209] on canvas at bounding box center [251, 133] width 503 height 240
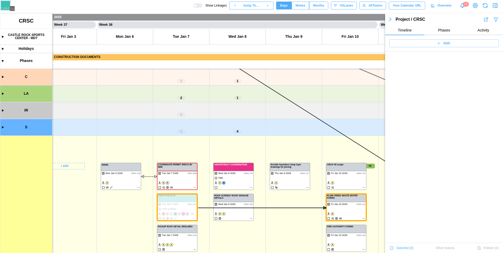
scroll to position [10871, 0]
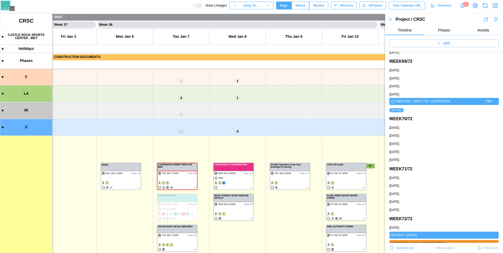
click at [496, 7] on icon "button" at bounding box center [496, 5] width 0 height 4
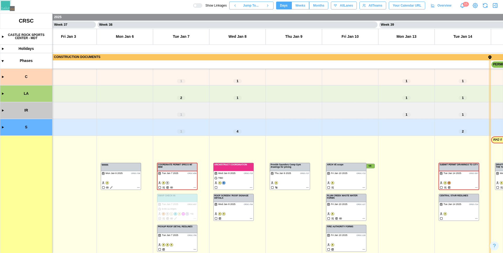
click at [327, 94] on canvas at bounding box center [251, 133] width 503 height 240
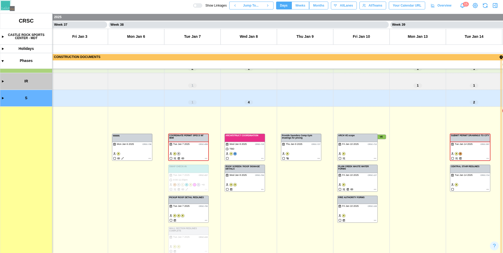
click at [199, 7] on div at bounding box center [199, 6] width 5 height 4
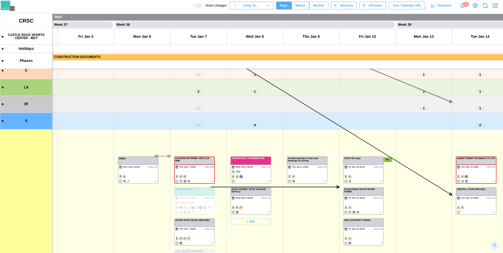
scroll to position [371, 0]
drag, startPoint x: 266, startPoint y: 114, endPoint x: 302, endPoint y: 243, distance: 134.1
click at [302, 243] on canvas at bounding box center [251, 133] width 503 height 240
drag, startPoint x: 291, startPoint y: 211, endPoint x: 292, endPoint y: 217, distance: 5.7
click at [292, 217] on canvas at bounding box center [251, 133] width 503 height 240
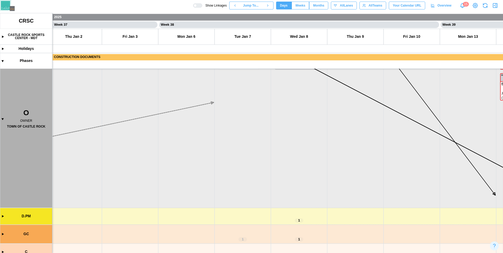
scroll to position [289, 0]
click at [286, 218] on canvas at bounding box center [251, 133] width 503 height 240
click at [278, 214] on canvas at bounding box center [251, 133] width 503 height 240
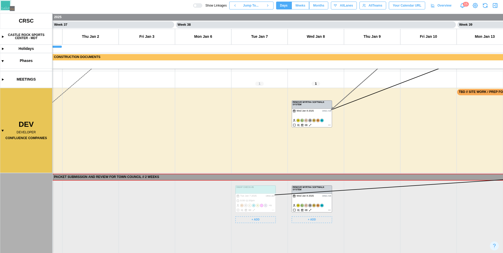
drag, startPoint x: 249, startPoint y: 183, endPoint x: 231, endPoint y: 191, distance: 20.2
click at [231, 191] on canvas at bounding box center [251, 133] width 503 height 240
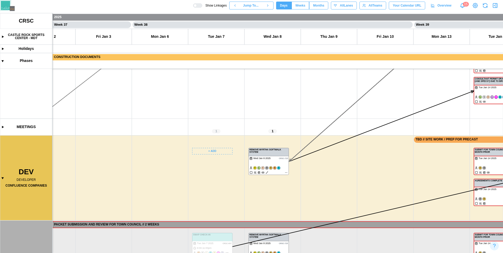
drag, startPoint x: 154, startPoint y: 195, endPoint x: 146, endPoint y: 200, distance: 9.3
click at [146, 200] on canvas at bounding box center [251, 133] width 503 height 240
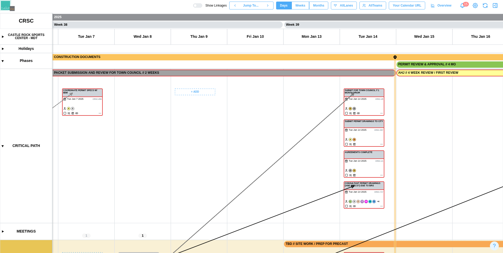
drag, startPoint x: 281, startPoint y: 102, endPoint x: 211, endPoint y: 195, distance: 116.2
click at [211, 195] on canvas at bounding box center [251, 133] width 503 height 240
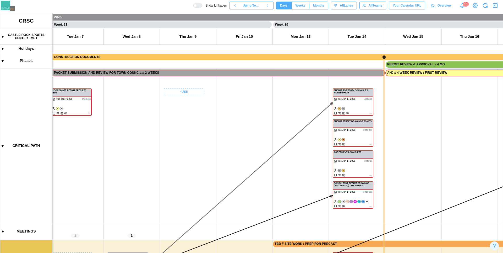
scroll to position [19, 0]
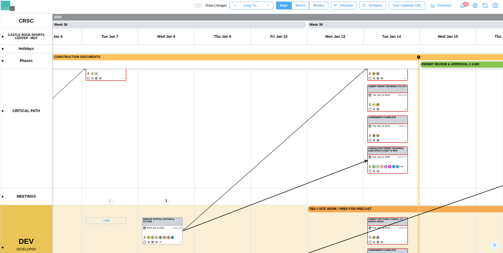
drag, startPoint x: 216, startPoint y: 164, endPoint x: 246, endPoint y: 136, distance: 40.3
click at [246, 136] on canvas at bounding box center [251, 133] width 503 height 240
drag, startPoint x: 241, startPoint y: 166, endPoint x: 251, endPoint y: 122, distance: 44.9
click at [250, 123] on canvas at bounding box center [251, 133] width 503 height 240
drag, startPoint x: 254, startPoint y: 145, endPoint x: 267, endPoint y: 141, distance: 13.9
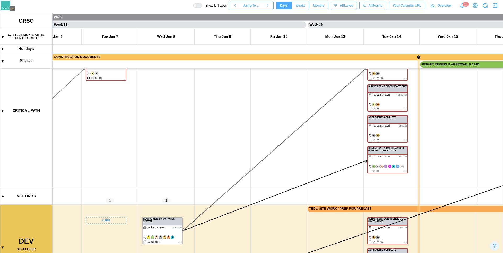
click at [267, 131] on canvas at bounding box center [251, 133] width 503 height 240
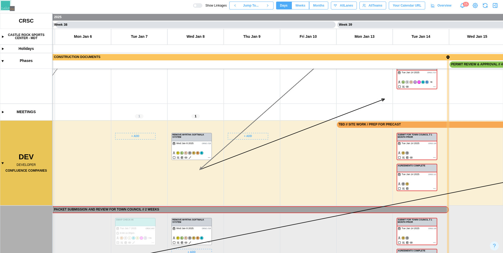
click at [252, 224] on canvas at bounding box center [251, 133] width 503 height 240
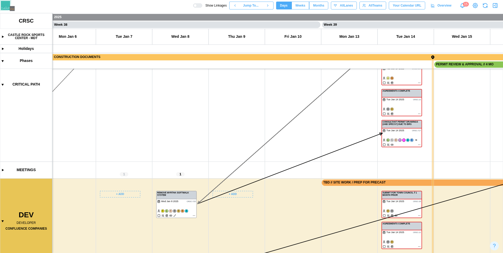
drag, startPoint x: 254, startPoint y: 209, endPoint x: 238, endPoint y: 223, distance: 20.8
click at [238, 223] on canvas at bounding box center [251, 133] width 503 height 240
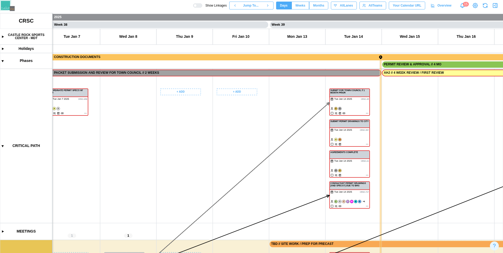
drag, startPoint x: 246, startPoint y: 188, endPoint x: 268, endPoint y: 125, distance: 66.3
click at [267, 128] on canvas at bounding box center [251, 133] width 503 height 240
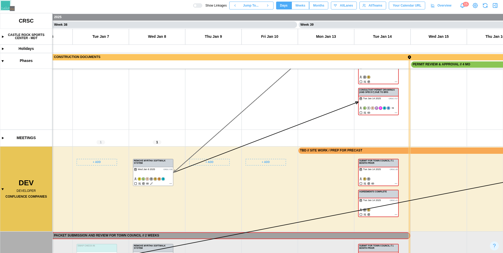
drag, startPoint x: 248, startPoint y: 186, endPoint x: 281, endPoint y: 134, distance: 61.8
click at [281, 134] on canvas at bounding box center [251, 133] width 503 height 240
drag, startPoint x: 267, startPoint y: 181, endPoint x: 312, endPoint y: 129, distance: 68.6
click at [307, 136] on canvas at bounding box center [251, 133] width 503 height 240
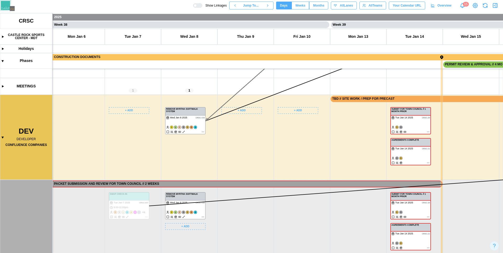
drag, startPoint x: 283, startPoint y: 214, endPoint x: 349, endPoint y: 140, distance: 99.0
click at [349, 141] on canvas at bounding box center [251, 133] width 503 height 240
drag, startPoint x: 316, startPoint y: 195, endPoint x: 334, endPoint y: 133, distance: 64.2
click at [334, 134] on canvas at bounding box center [251, 133] width 503 height 240
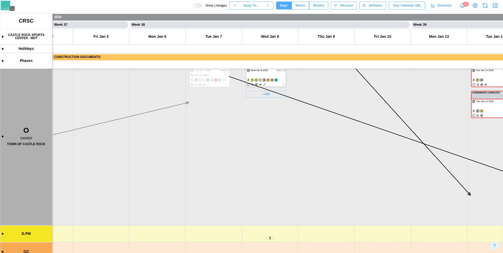
drag, startPoint x: 277, startPoint y: 129, endPoint x: 275, endPoint y: 126, distance: 3.1
click at [276, 128] on canvas at bounding box center [251, 133] width 503 height 240
drag, startPoint x: 284, startPoint y: 187, endPoint x: 219, endPoint y: 125, distance: 89.8
click at [234, 122] on canvas at bounding box center [251, 133] width 503 height 240
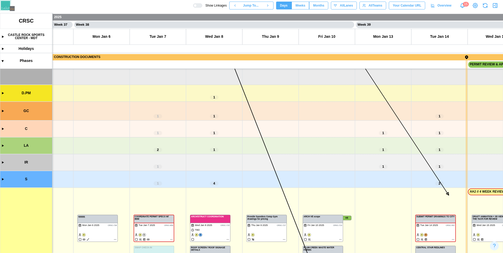
drag, startPoint x: 218, startPoint y: 186, endPoint x: 313, endPoint y: 131, distance: 109.6
click at [312, 131] on canvas at bounding box center [251, 133] width 503 height 240
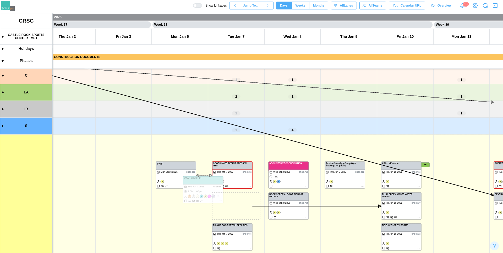
drag, startPoint x: 224, startPoint y: 167, endPoint x: 221, endPoint y: 192, distance: 25.8
click at [221, 192] on canvas at bounding box center [251, 133] width 503 height 240
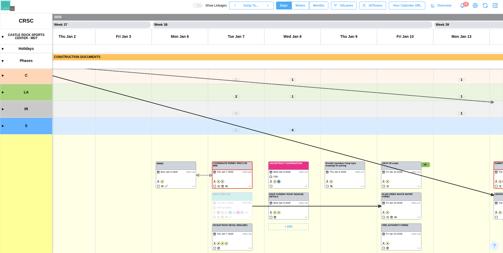
drag, startPoint x: 308, startPoint y: 230, endPoint x: 352, endPoint y: 208, distance: 48.8
click at [352, 208] on canvas at bounding box center [251, 133] width 503 height 240
drag, startPoint x: 165, startPoint y: 250, endPoint x: 171, endPoint y: 233, distance: 19.0
click at [171, 234] on canvas at bounding box center [251, 133] width 503 height 240
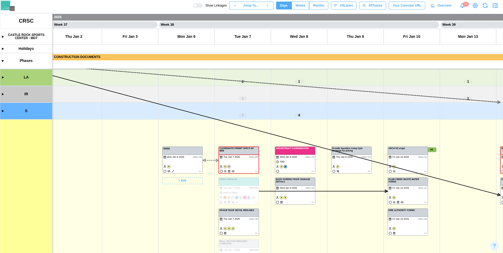
drag, startPoint x: 173, startPoint y: 232, endPoint x: 177, endPoint y: 151, distance: 81.2
click at [177, 151] on canvas at bounding box center [251, 133] width 503 height 240
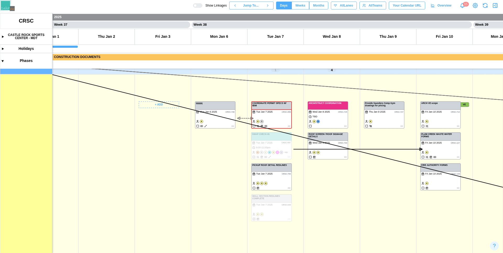
drag, startPoint x: 164, startPoint y: 216, endPoint x: 147, endPoint y: 189, distance: 31.1
click at [122, 118] on canvas at bounding box center [251, 133] width 503 height 240
drag, startPoint x: 184, startPoint y: 246, endPoint x: 116, endPoint y: 132, distance: 132.9
click at [116, 132] on canvas at bounding box center [251, 133] width 503 height 240
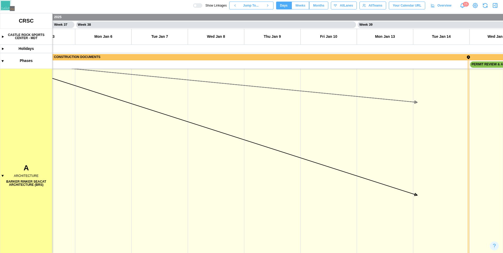
scroll to position [707, 0]
drag, startPoint x: 183, startPoint y: 184, endPoint x: 188, endPoint y: 152, distance: 32.3
click at [188, 152] on canvas at bounding box center [251, 133] width 503 height 240
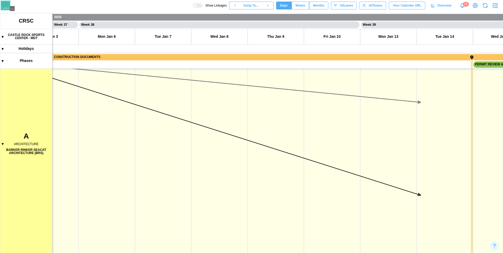
scroll to position [687, 0]
drag, startPoint x: 195, startPoint y: 185, endPoint x: 149, endPoint y: 153, distance: 55.9
click at [157, 172] on canvas at bounding box center [251, 133] width 503 height 240
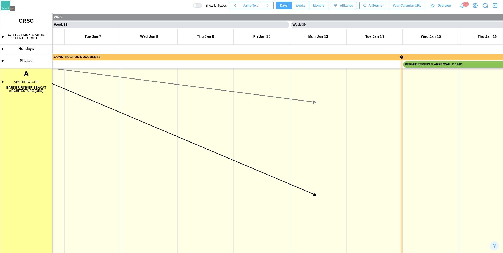
scroll to position [804, 0]
drag, startPoint x: 267, startPoint y: 144, endPoint x: 212, endPoint y: 96, distance: 72.8
click at [212, 97] on canvas at bounding box center [251, 133] width 503 height 240
drag, startPoint x: 216, startPoint y: 132, endPoint x: 209, endPoint y: 131, distance: 6.9
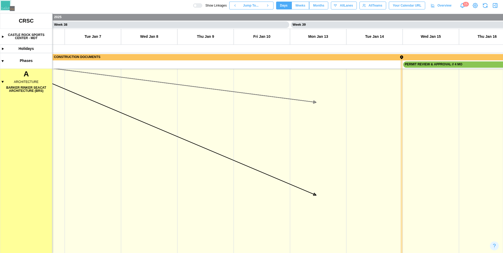
click at [209, 131] on canvas at bounding box center [251, 133] width 503 height 240
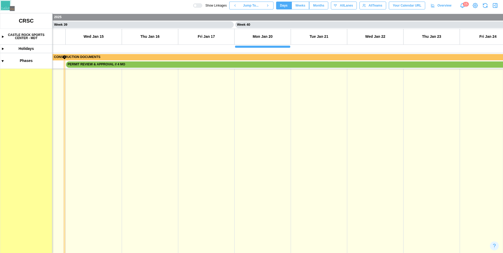
scroll to position [821, 0]
drag, startPoint x: 388, startPoint y: 202, endPoint x: 194, endPoint y: 182, distance: 195.6
click at [242, 196] on canvas at bounding box center [251, 133] width 503 height 240
drag, startPoint x: 259, startPoint y: 138, endPoint x: 503, endPoint y: 136, distance: 244.1
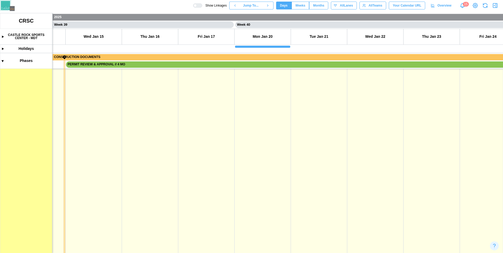
click at [494, 130] on canvas at bounding box center [251, 133] width 503 height 240
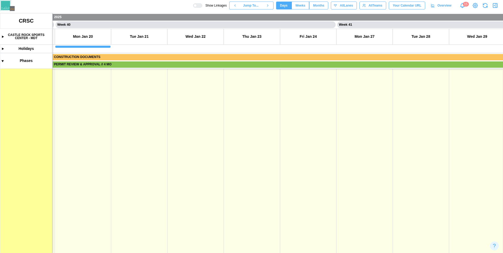
drag, startPoint x: 215, startPoint y: 169, endPoint x: 458, endPoint y: 232, distance: 251.0
click at [447, 230] on canvas at bounding box center [251, 133] width 503 height 240
click at [421, 143] on canvas at bounding box center [251, 133] width 503 height 240
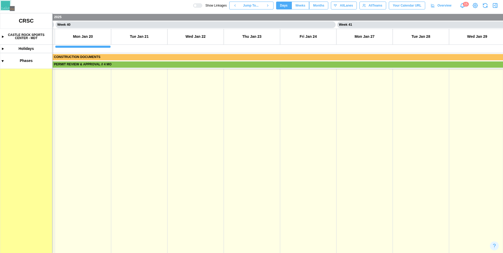
click at [418, 187] on canvas at bounding box center [251, 133] width 503 height 240
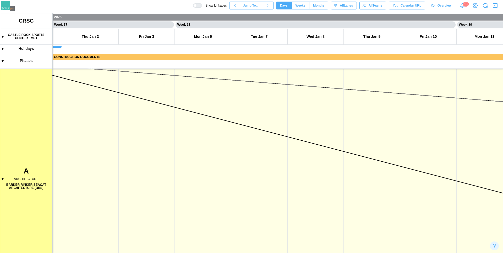
scroll to position [693, 0]
click at [374, 166] on canvas at bounding box center [251, 133] width 503 height 240
drag, startPoint x: 246, startPoint y: 137, endPoint x: 431, endPoint y: 175, distance: 189.7
click at [460, 175] on canvas at bounding box center [251, 133] width 503 height 240
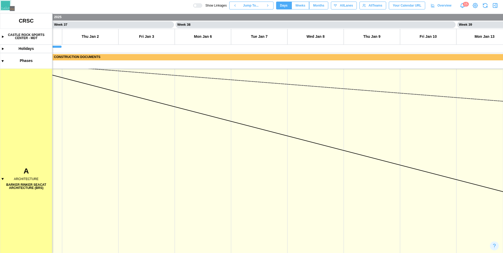
drag, startPoint x: 456, startPoint y: 230, endPoint x: 270, endPoint y: 188, distance: 190.5
click at [457, 230] on canvas at bounding box center [251, 133] width 503 height 240
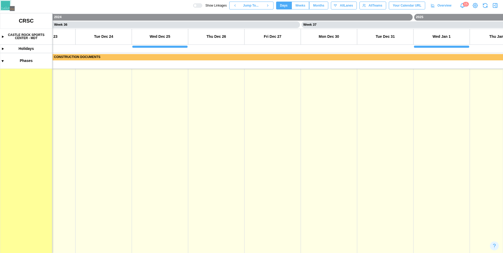
scroll to position [604, 0]
drag, startPoint x: 241, startPoint y: 146, endPoint x: 292, endPoint y: 104, distance: 65.9
click at [290, 105] on canvas at bounding box center [251, 133] width 503 height 240
drag, startPoint x: 209, startPoint y: 175, endPoint x: 256, endPoint y: 113, distance: 77.3
click at [221, 101] on canvas at bounding box center [251, 133] width 503 height 240
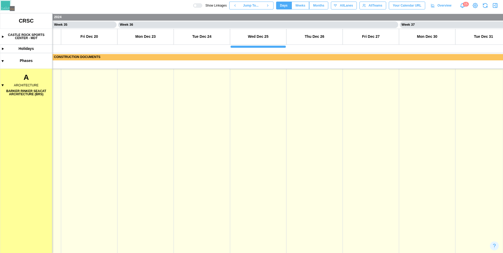
drag, startPoint x: 249, startPoint y: 232, endPoint x: 330, endPoint y: 146, distance: 118.7
click at [305, 135] on canvas at bounding box center [251, 133] width 503 height 240
drag, startPoint x: 275, startPoint y: 193, endPoint x: 370, endPoint y: 146, distance: 105.8
click at [325, 137] on canvas at bounding box center [251, 133] width 503 height 240
drag, startPoint x: 352, startPoint y: 135, endPoint x: 364, endPoint y: 131, distance: 12.4
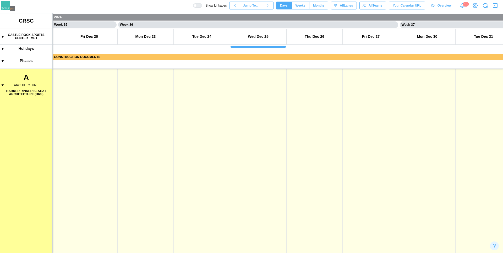
click at [364, 131] on canvas at bounding box center [251, 133] width 503 height 240
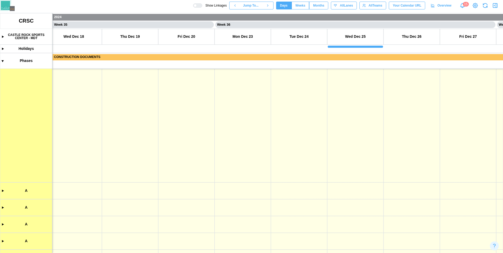
drag, startPoint x: 309, startPoint y: 200, endPoint x: 380, endPoint y: 184, distance: 73.2
click at [342, 154] on canvas at bounding box center [251, 133] width 503 height 240
drag, startPoint x: 313, startPoint y: 160, endPoint x: 364, endPoint y: 116, distance: 67.8
click at [344, 117] on canvas at bounding box center [251, 133] width 503 height 240
drag, startPoint x: 257, startPoint y: 171, endPoint x: 355, endPoint y: 150, distance: 100.8
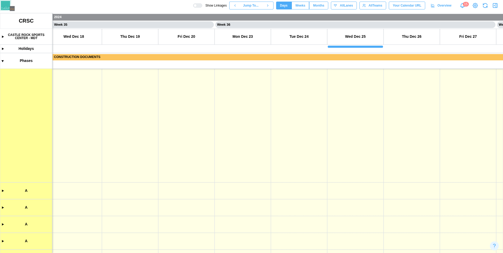
click at [349, 131] on canvas at bounding box center [251, 133] width 503 height 240
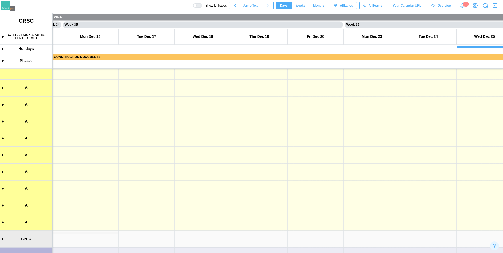
drag, startPoint x: 241, startPoint y: 175, endPoint x: 316, endPoint y: 232, distance: 94.1
click at [334, 120] on canvas at bounding box center [251, 133] width 503 height 240
drag, startPoint x: 257, startPoint y: 217, endPoint x: 361, endPoint y: 146, distance: 126.3
click at [359, 136] on canvas at bounding box center [251, 133] width 503 height 240
click at [296, 115] on canvas at bounding box center [251, 133] width 503 height 240
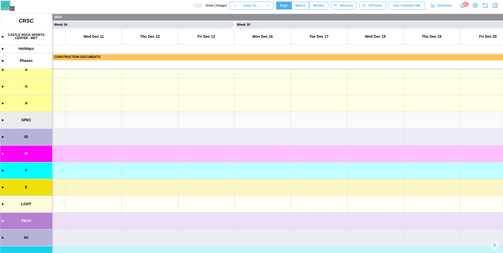
drag, startPoint x: 287, startPoint y: 165, endPoint x: 355, endPoint y: 234, distance: 96.8
click at [350, 131] on canvas at bounding box center [251, 133] width 503 height 240
drag, startPoint x: 214, startPoint y: 147, endPoint x: 374, endPoint y: 174, distance: 162.5
click at [376, 173] on canvas at bounding box center [251, 133] width 503 height 240
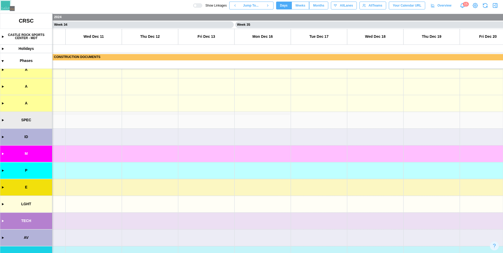
drag, startPoint x: 176, startPoint y: 171, endPoint x: 293, endPoint y: 143, distance: 120.4
click at [304, 96] on canvas at bounding box center [251, 133] width 503 height 240
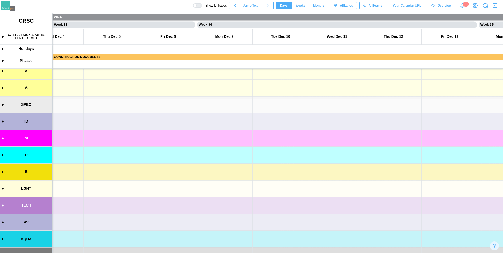
scroll to position [1260, 0]
drag, startPoint x: 194, startPoint y: 197, endPoint x: 317, endPoint y: 132, distance: 139.2
click at [278, 132] on canvas at bounding box center [251, 133] width 503 height 240
drag, startPoint x: 225, startPoint y: 226, endPoint x: 306, endPoint y: 171, distance: 98.6
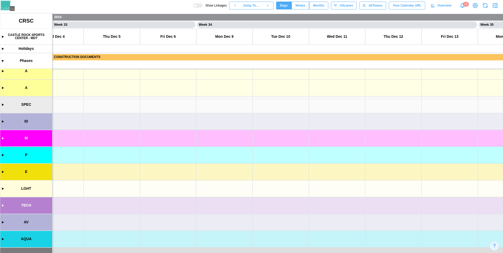
click at [301, 173] on canvas at bounding box center [251, 133] width 503 height 240
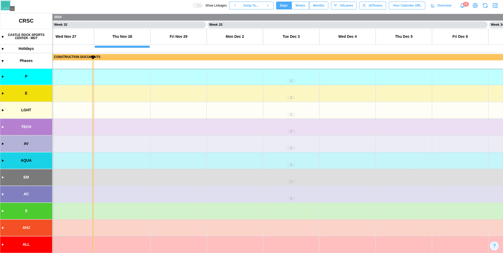
drag, startPoint x: 304, startPoint y: 183, endPoint x: 286, endPoint y: 214, distance: 36.2
click at [287, 214] on canvas at bounding box center [251, 133] width 503 height 240
click at [239, 242] on canvas at bounding box center [251, 133] width 503 height 240
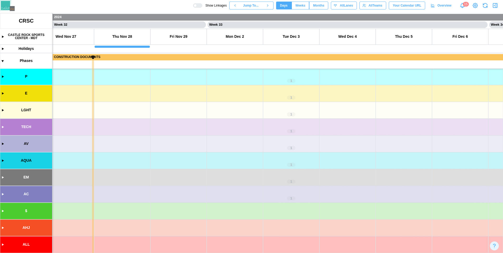
drag, startPoint x: 192, startPoint y: 122, endPoint x: 187, endPoint y: 206, distance: 84.1
click at [188, 208] on canvas at bounding box center [251, 133] width 503 height 240
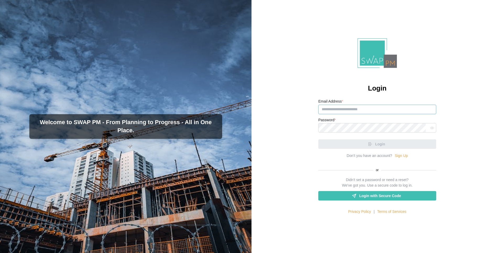
click at [330, 108] on input "Email Address *" at bounding box center [378, 109] width 118 height 9
paste input "**********"
type input "**********"
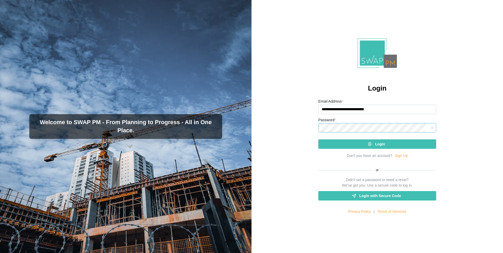
click at [319, 139] on button "Login" at bounding box center [378, 143] width 118 height 9
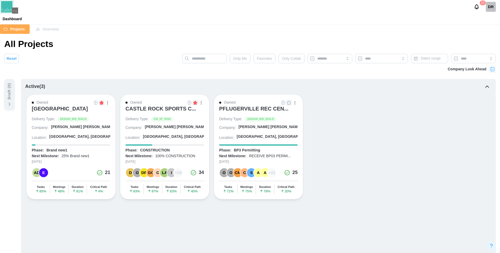
click at [189, 104] on img at bounding box center [189, 102] width 4 height 4
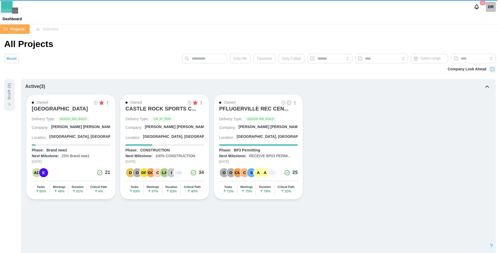
click at [202, 105] on div "CASTLE ROCK SPORTS C..." at bounding box center [164, 110] width 78 height 11
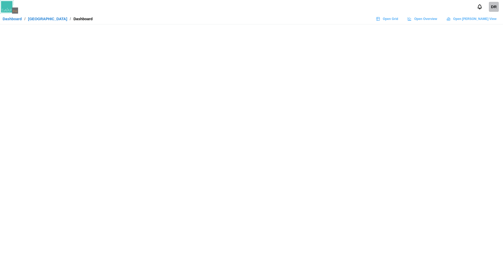
click at [399, 19] on span "Open Grid" at bounding box center [390, 18] width 15 height 7
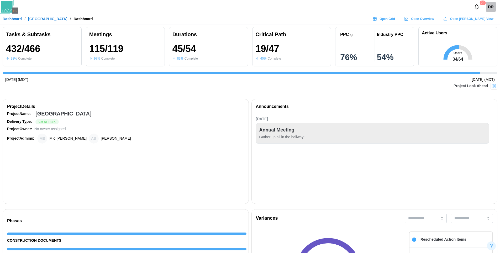
click at [492, 9] on div "DR" at bounding box center [490, 7] width 10 height 10
click at [480, 31] on div "Sign Out" at bounding box center [487, 30] width 16 height 4
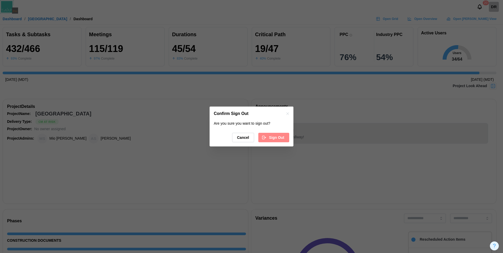
click at [277, 139] on span "Sign Out" at bounding box center [276, 137] width 15 height 9
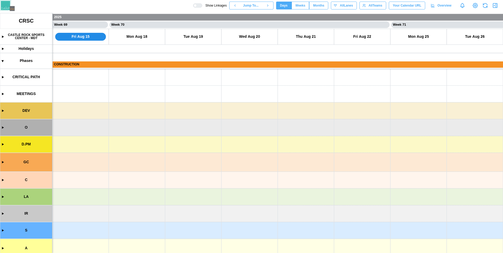
scroll to position [0, 19394]
click at [1, 109] on canvas at bounding box center [251, 133] width 503 height 240
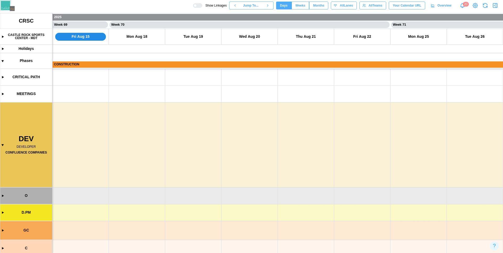
drag, startPoint x: 158, startPoint y: 122, endPoint x: 353, endPoint y: 123, distance: 195.4
click at [353, 123] on canvas at bounding box center [251, 133] width 503 height 240
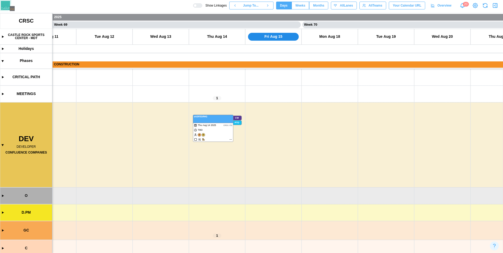
click at [215, 123] on canvas at bounding box center [251, 133] width 503 height 240
click at [260, 156] on canvas at bounding box center [251, 133] width 503 height 240
click at [263, 144] on canvas at bounding box center [251, 133] width 503 height 240
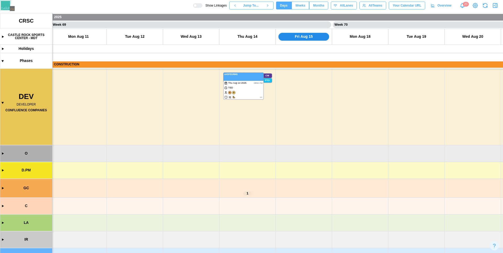
scroll to position [35, 0]
drag, startPoint x: 200, startPoint y: 143, endPoint x: 178, endPoint y: 120, distance: 31.9
click at [178, 120] on canvas at bounding box center [251, 133] width 503 height 240
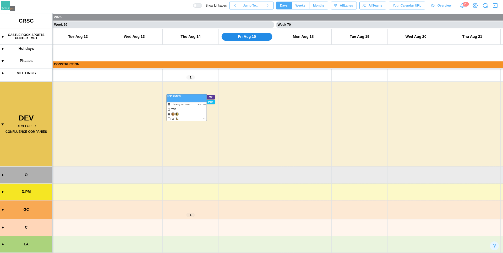
click at [319, 5] on span "Months" at bounding box center [318, 5] width 11 height 7
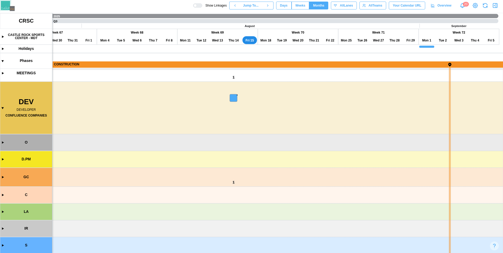
scroll to position [26, 0]
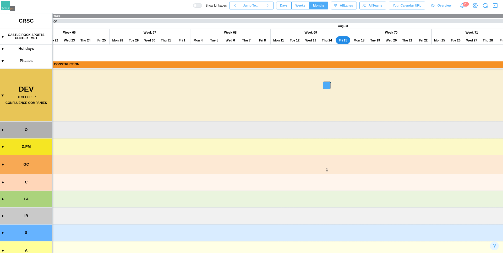
drag, startPoint x: 289, startPoint y: 110, endPoint x: 409, endPoint y: 102, distance: 120.1
click at [409, 102] on canvas at bounding box center [251, 133] width 503 height 240
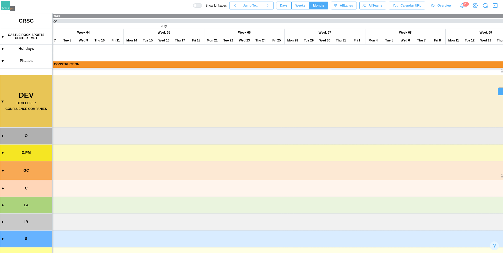
drag, startPoint x: 170, startPoint y: 134, endPoint x: 406, endPoint y: 145, distance: 237.0
click at [406, 145] on canvas at bounding box center [251, 133] width 503 height 240
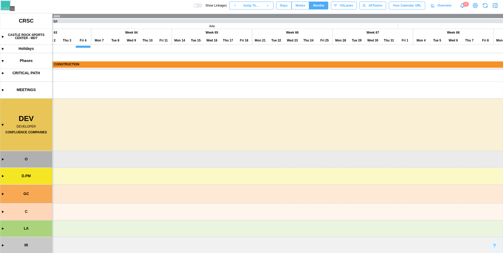
scroll to position [36, 0]
drag, startPoint x: 215, startPoint y: 155, endPoint x: 473, endPoint y: 103, distance: 262.6
click at [473, 103] on canvas at bounding box center [251, 133] width 503 height 240
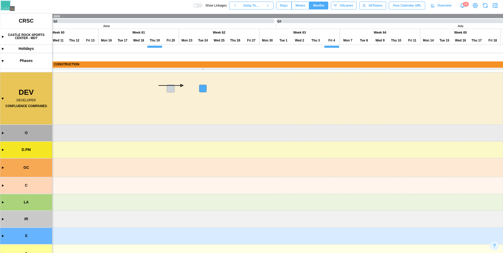
scroll to position [0, 0]
drag, startPoint x: 309, startPoint y: 124, endPoint x: 391, endPoint y: 168, distance: 92.7
click at [391, 168] on canvas at bounding box center [251, 133] width 503 height 240
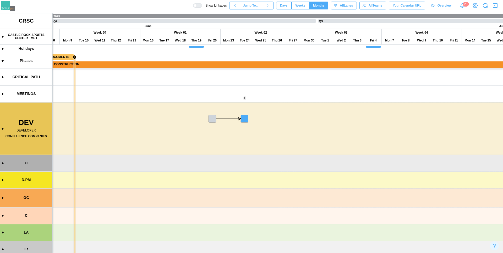
click at [194, 5] on div at bounding box center [195, 5] width 3 height 3
click at [197, 5] on div at bounding box center [199, 6] width 5 height 4
click at [296, 6] on span "Weeks" at bounding box center [301, 5] width 10 height 7
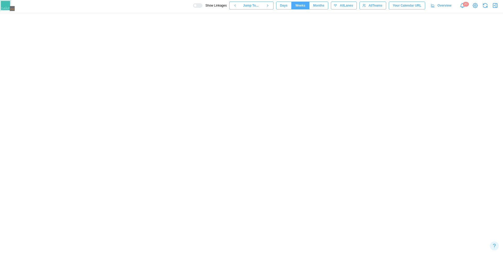
scroll to position [0, 10061]
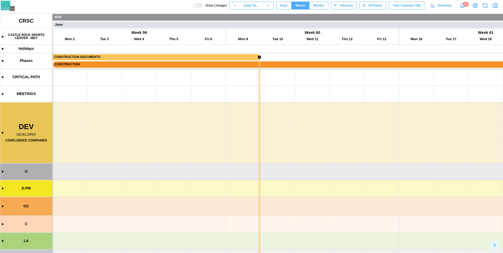
click at [316, 7] on span "Months" at bounding box center [318, 5] width 11 height 7
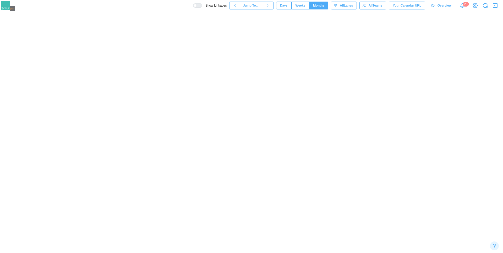
scroll to position [0, 0]
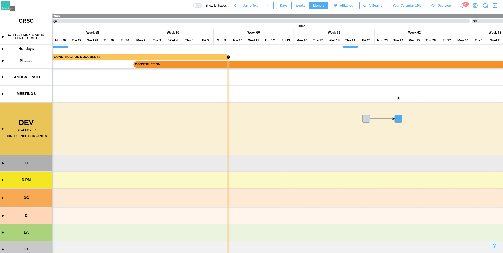
click at [365, 118] on canvas at bounding box center [251, 133] width 503 height 240
click at [402, 117] on canvas at bounding box center [251, 133] width 503 height 240
click at [351, 172] on canvas at bounding box center [251, 133] width 503 height 240
click at [364, 116] on canvas at bounding box center [251, 133] width 503 height 240
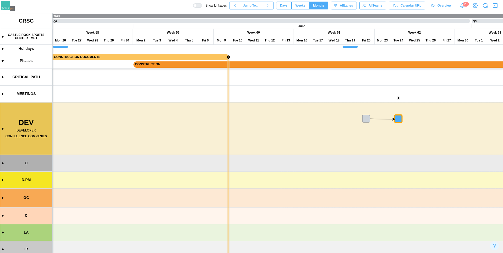
click at [395, 118] on canvas at bounding box center [251, 133] width 503 height 240
click at [401, 118] on canvas at bounding box center [251, 133] width 503 height 240
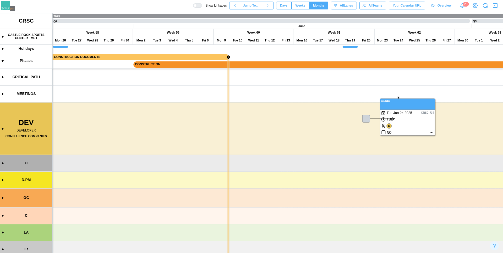
click at [432, 132] on canvas at bounding box center [251, 133] width 503 height 240
click at [365, 118] on canvas at bounding box center [251, 133] width 503 height 240
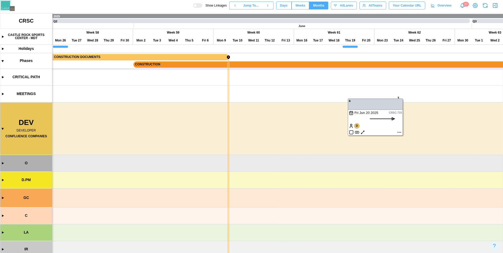
click at [401, 133] on canvas at bounding box center [251, 133] width 503 height 240
click at [400, 132] on canvas at bounding box center [251, 133] width 503 height 240
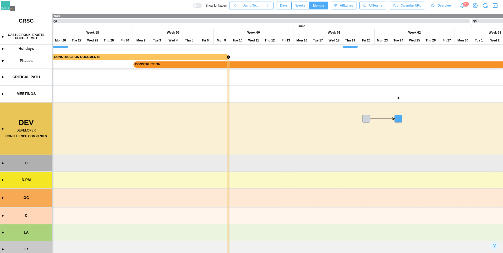
click at [400, 117] on canvas at bounding box center [251, 133] width 503 height 240
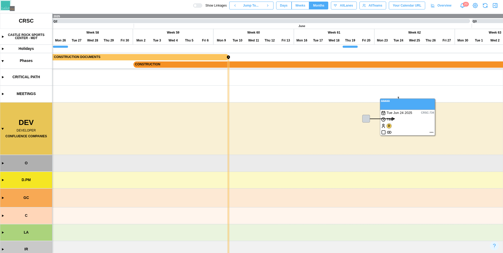
click at [430, 132] on canvas at bounding box center [251, 133] width 503 height 240
click at [430, 131] on canvas at bounding box center [251, 133] width 503 height 240
click at [431, 131] on canvas at bounding box center [251, 133] width 503 height 240
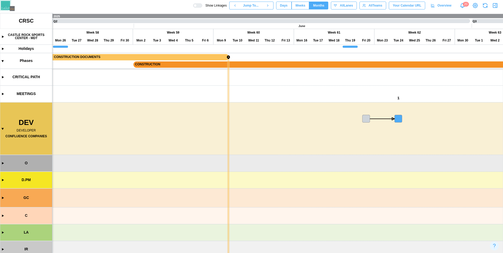
click at [366, 119] on canvas at bounding box center [251, 133] width 503 height 240
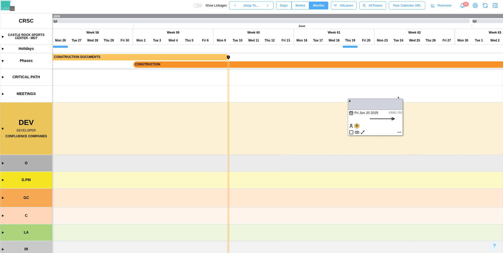
click at [401, 132] on canvas at bounding box center [251, 133] width 503 height 240
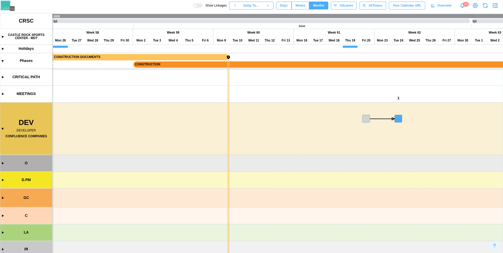
click at [366, 117] on canvas at bounding box center [251, 133] width 503 height 240
click at [398, 119] on canvas at bounding box center [251, 133] width 503 height 240
click at [372, 156] on canvas at bounding box center [251, 133] width 503 height 240
drag, startPoint x: 377, startPoint y: 152, endPoint x: 346, endPoint y: 156, distance: 31.2
click at [347, 156] on canvas at bounding box center [251, 133] width 503 height 240
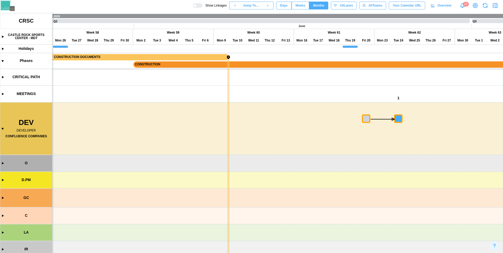
scroll to position [0, 4629]
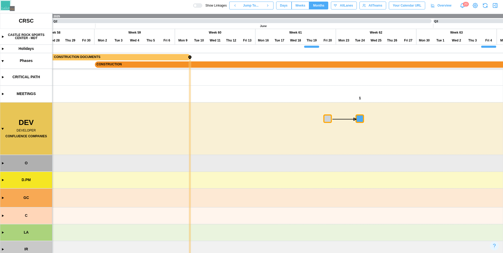
drag, startPoint x: 371, startPoint y: 155, endPoint x: 328, endPoint y: 131, distance: 48.7
click at [328, 131] on canvas at bounding box center [251, 133] width 503 height 240
drag, startPoint x: 350, startPoint y: 162, endPoint x: 291, endPoint y: 152, distance: 60.3
click at [290, 157] on canvas at bounding box center [251, 133] width 503 height 240
click at [289, 7] on button "Days" at bounding box center [283, 6] width 15 height 8
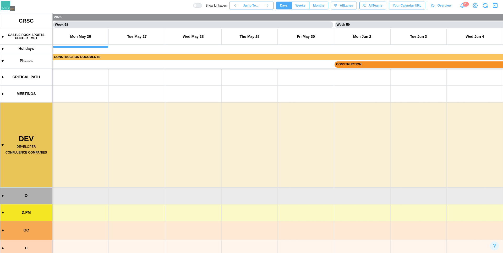
scroll to position [0, 16068]
click at [315, 7] on span "Months" at bounding box center [318, 5] width 11 height 7
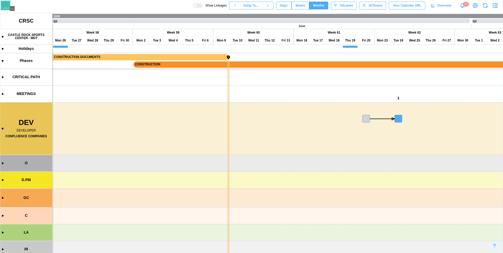
scroll to position [6, 0]
drag, startPoint x: 369, startPoint y: 96, endPoint x: 219, endPoint y: 89, distance: 150.4
click at [219, 89] on canvas at bounding box center [251, 133] width 503 height 240
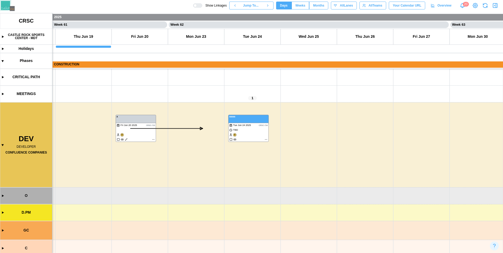
scroll to position [0, 0]
drag, startPoint x: 275, startPoint y: 120, endPoint x: 288, endPoint y: 125, distance: 13.8
click at [288, 125] on canvas at bounding box center [251, 133] width 503 height 240
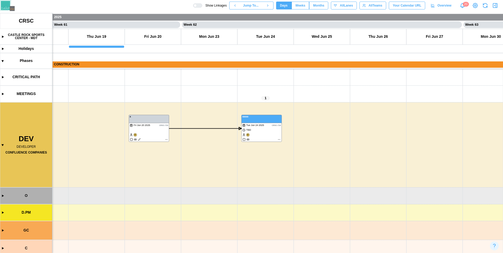
click at [165, 139] on canvas at bounding box center [251, 133] width 503 height 240
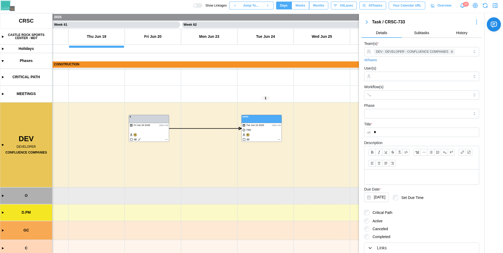
click at [155, 128] on canvas at bounding box center [251, 133] width 503 height 240
click at [152, 153] on canvas at bounding box center [251, 133] width 503 height 240
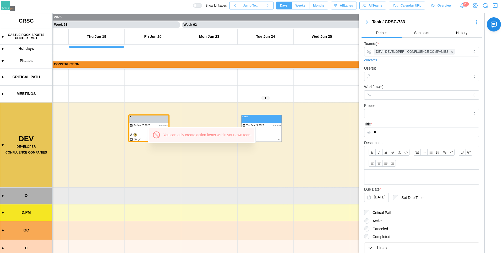
click at [146, 163] on canvas at bounding box center [251, 133] width 503 height 240
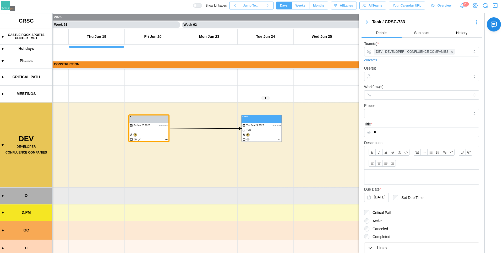
click at [145, 161] on canvas at bounding box center [251, 133] width 503 height 240
click at [267, 137] on canvas at bounding box center [251, 133] width 503 height 240
click at [242, 160] on canvas at bounding box center [251, 133] width 503 height 240
click at [154, 133] on canvas at bounding box center [251, 133] width 503 height 240
click at [275, 149] on canvas at bounding box center [251, 133] width 503 height 240
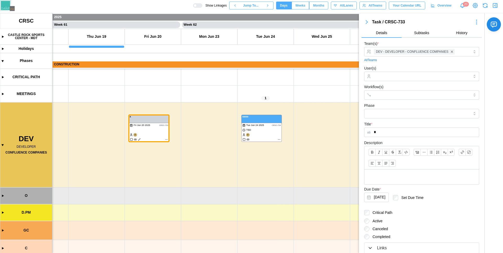
click at [267, 132] on canvas at bounding box center [251, 133] width 503 height 240
click at [498, 7] on icon "button" at bounding box center [495, 5] width 6 height 6
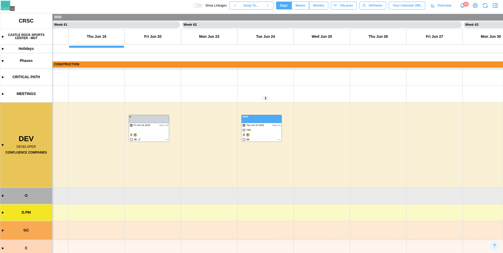
click at [166, 124] on canvas at bounding box center [251, 133] width 503 height 240
click at [270, 121] on canvas at bounding box center [251, 133] width 503 height 240
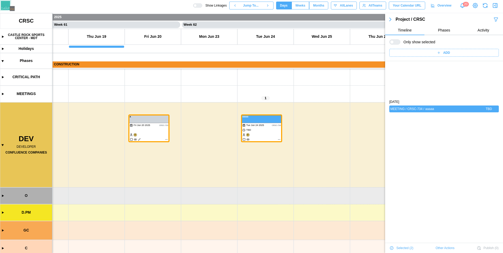
scroll to position [45, 0]
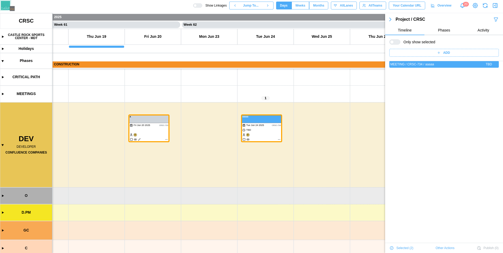
click at [454, 249] on div "Selected ( 2 ) Other Actions Publish ( 0 )" at bounding box center [444, 248] width 118 height 10
click at [451, 248] on span "Other Actions" at bounding box center [445, 247] width 19 height 7
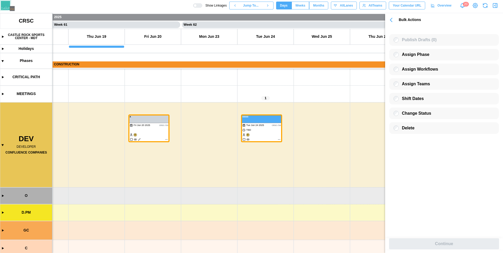
click at [389, 22] on icon "button" at bounding box center [391, 19] width 7 height 7
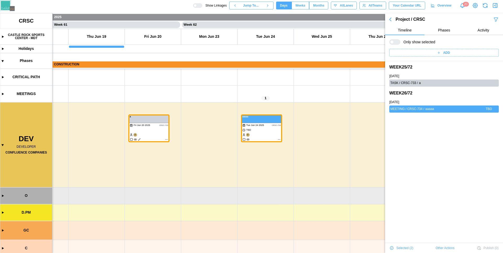
click at [278, 139] on canvas at bounding box center [251, 133] width 503 height 240
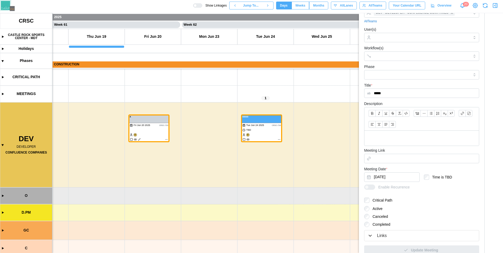
scroll to position [78, 0]
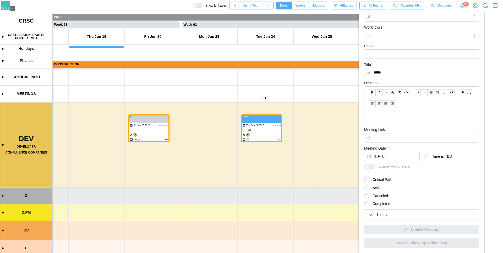
click at [389, 215] on div "Links" at bounding box center [422, 215] width 108 height 7
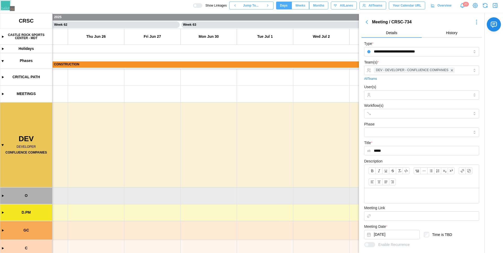
scroll to position [0, 17130]
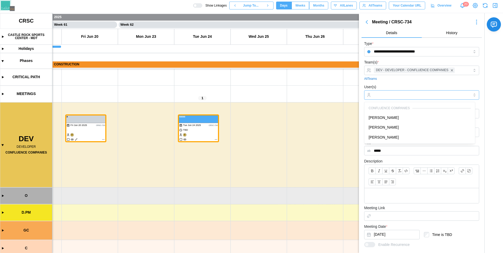
click at [399, 95] on input "User(s)" at bounding box center [422, 95] width 96 height 4
click at [497, 4] on icon "button" at bounding box center [495, 5] width 6 height 6
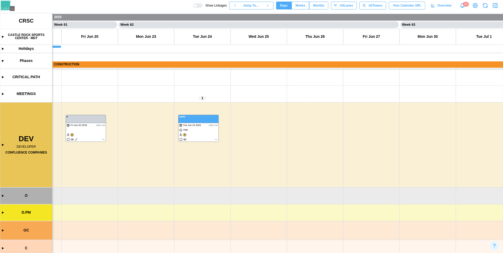
click at [253, 126] on canvas at bounding box center [251, 133] width 503 height 240
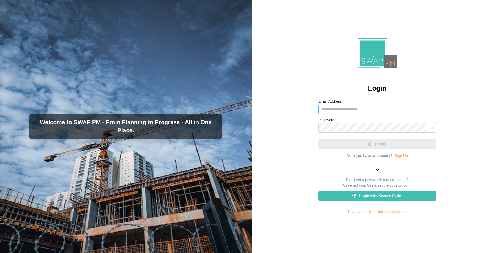
click at [341, 108] on input "Email Address *" at bounding box center [378, 109] width 118 height 9
type input "**********"
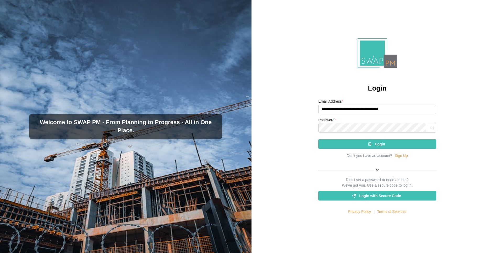
click at [358, 148] on div "Login" at bounding box center [377, 144] width 110 height 9
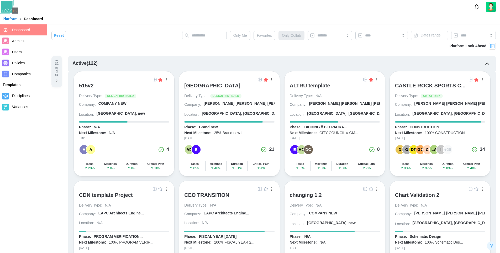
click at [237, 84] on div "ALTRU SPORTS COMPLEX" at bounding box center [212, 85] width 56 height 6
click at [440, 83] on div "CASTLE ROCK SPORTS C..." at bounding box center [430, 85] width 71 height 6
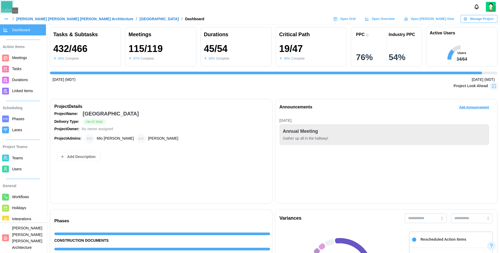
scroll to position [0, 4280]
click at [355, 20] on span "Open Grid" at bounding box center [347, 18] width 15 height 7
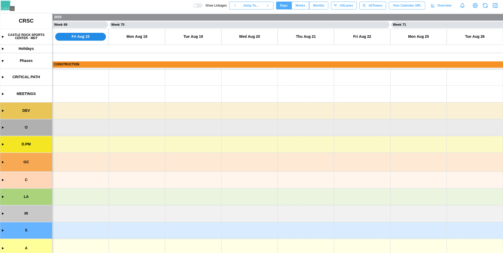
scroll to position [0, 19394]
drag, startPoint x: 272, startPoint y: 116, endPoint x: 328, endPoint y: 79, distance: 67.3
click at [328, 79] on canvas at bounding box center [251, 133] width 503 height 240
click at [318, 9] on span "Months" at bounding box center [318, 5] width 11 height 7
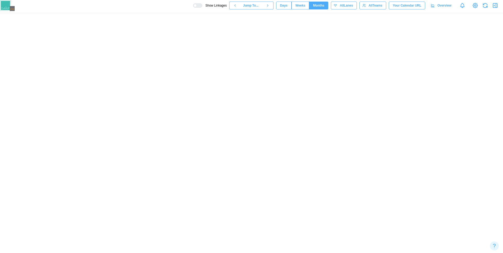
scroll to position [0, 5352]
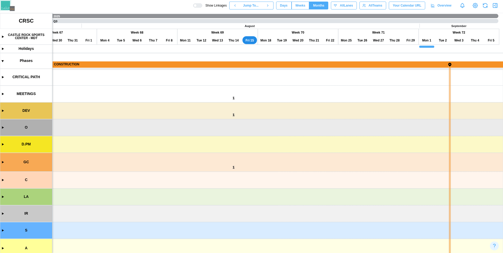
drag, startPoint x: 246, startPoint y: 110, endPoint x: 364, endPoint y: 109, distance: 117.7
click at [364, 109] on canvas at bounding box center [251, 133] width 503 height 240
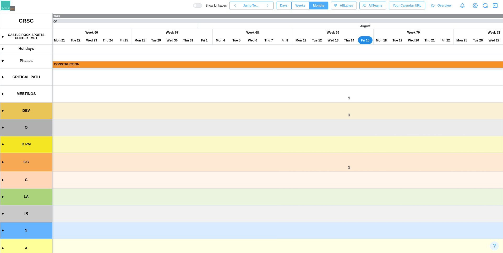
scroll to position [5, 0]
drag, startPoint x: 213, startPoint y: 125, endPoint x: 344, endPoint y: 112, distance: 131.5
click at [344, 112] on canvas at bounding box center [251, 133] width 503 height 240
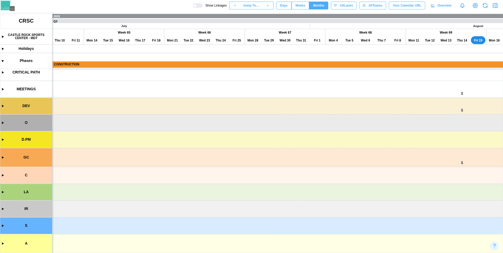
scroll to position [66, 0]
drag, startPoint x: 221, startPoint y: 118, endPoint x: 301, endPoint y: 51, distance: 104.4
click at [301, 51] on canvas at bounding box center [251, 133] width 503 height 240
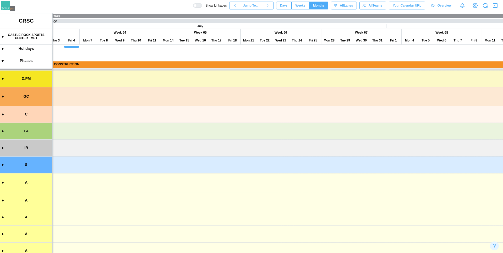
scroll to position [0, 0]
drag, startPoint x: 175, startPoint y: 117, endPoint x: 189, endPoint y: 195, distance: 79.7
click at [189, 195] on canvas at bounding box center [251, 133] width 503 height 240
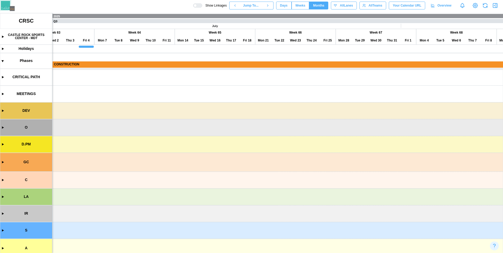
click at [2, 111] on canvas at bounding box center [251, 133] width 503 height 240
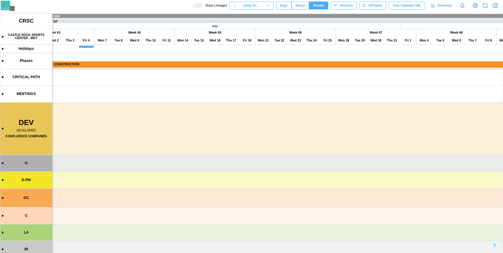
drag, startPoint x: 166, startPoint y: 153, endPoint x: 79, endPoint y: 154, distance: 86.3
click at [79, 154] on canvas at bounding box center [251, 133] width 503 height 240
drag, startPoint x: 206, startPoint y: 131, endPoint x: 85, endPoint y: 134, distance: 120.9
click at [85, 134] on canvas at bounding box center [251, 133] width 503 height 240
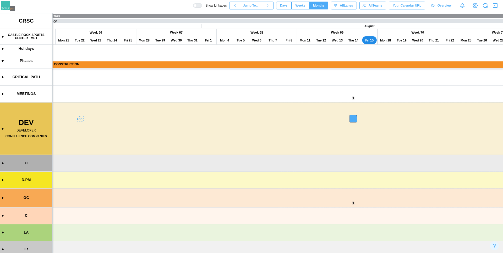
scroll to position [0, 0]
click at [296, 2] on div "Days Weeks Months" at bounding box center [302, 6] width 52 height 8
click at [302, 7] on span "Weeks" at bounding box center [301, 5] width 10 height 7
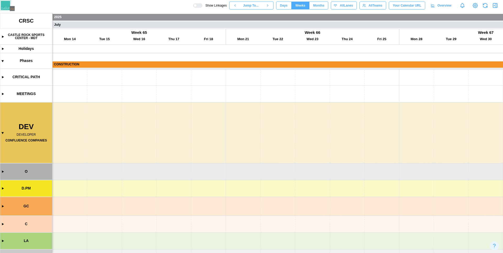
scroll to position [0, 11102]
click at [283, 5] on span "Days" at bounding box center [284, 5] width 8 height 7
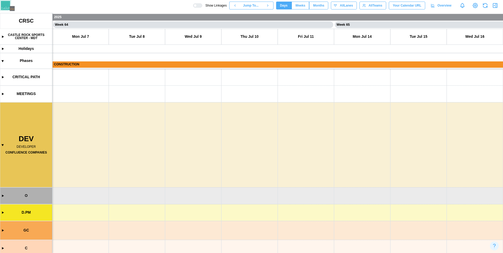
scroll to position [0, 17759]
drag, startPoint x: 280, startPoint y: 128, endPoint x: 160, endPoint y: 133, distance: 119.1
click at [160, 133] on canvas at bounding box center [251, 133] width 503 height 240
drag, startPoint x: 288, startPoint y: 147, endPoint x: 187, endPoint y: 113, distance: 106.0
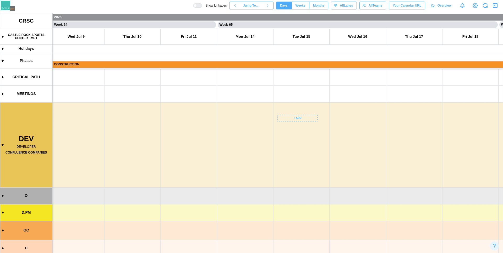
click at [187, 113] on canvas at bounding box center [251, 133] width 503 height 240
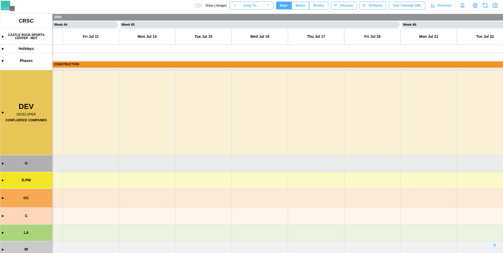
click at [245, 7] on span "Jump To..." at bounding box center [250, 5] width 15 height 7
click at [246, 17] on div "[DATE]" at bounding box center [253, 17] width 56 height 4
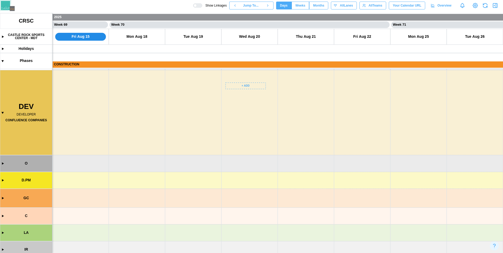
scroll to position [0, 19249]
drag, startPoint x: 244, startPoint y: 81, endPoint x: 395, endPoint y: 131, distance: 159.6
click at [395, 131] on canvas at bounding box center [251, 133] width 503 height 240
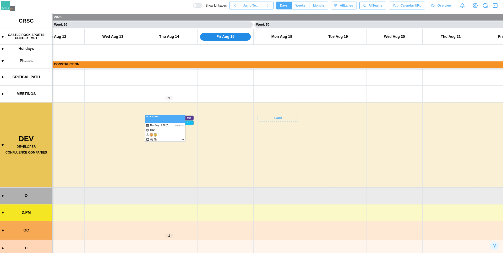
click at [235, 114] on canvas at bounding box center [251, 133] width 503 height 240
click at [224, 118] on canvas at bounding box center [251, 133] width 503 height 240
click at [283, 115] on canvas at bounding box center [251, 133] width 503 height 240
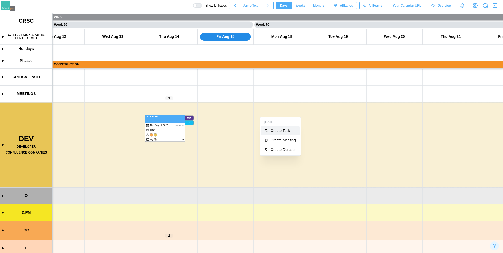
click at [270, 134] on button "Create Task" at bounding box center [280, 130] width 39 height 9
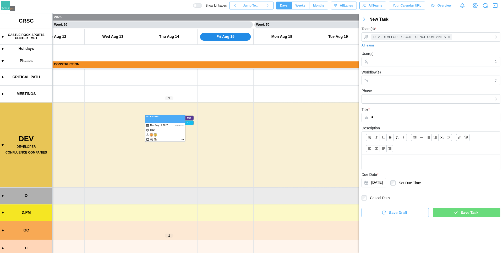
type input "*"
click at [449, 216] on div "Save Task" at bounding box center [466, 212] width 59 height 9
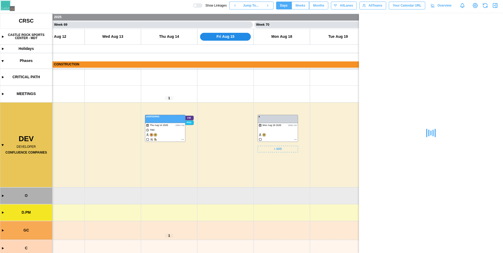
click at [279, 148] on canvas at bounding box center [251, 133] width 503 height 240
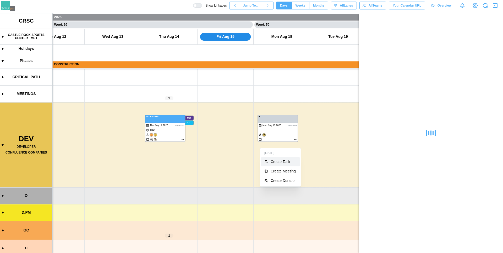
click at [270, 165] on button "Create Task" at bounding box center [280, 161] width 39 height 9
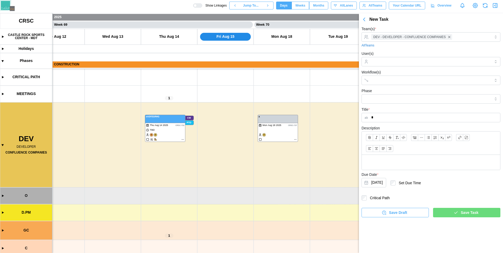
type input "*"
click at [480, 215] on div "Save Task" at bounding box center [466, 212] width 59 height 9
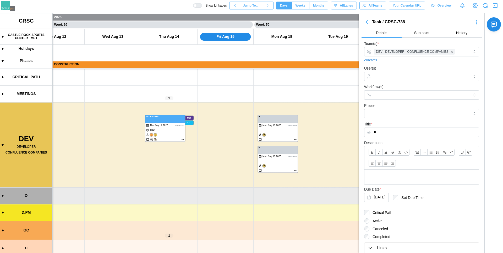
click at [461, 154] on icon "Link" at bounding box center [463, 152] width 4 height 4
click at [172, 124] on canvas at bounding box center [251, 133] width 503 height 240
click at [494, 5] on icon "button" at bounding box center [495, 5] width 6 height 6
click at [93, 52] on canvas at bounding box center [251, 133] width 503 height 240
click at [299, 5] on span "Weeks" at bounding box center [301, 5] width 10 height 7
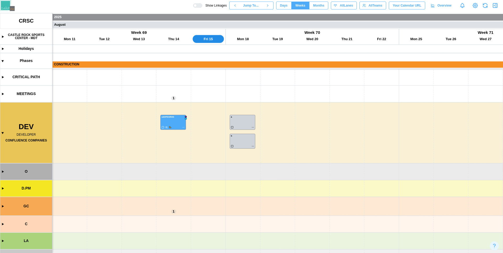
scroll to position [0, 11796]
click at [280, 6] on span "Days" at bounding box center [284, 5] width 8 height 7
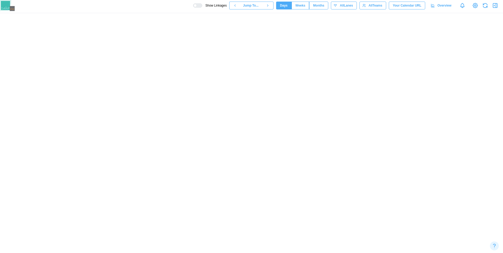
scroll to position [0, 19169]
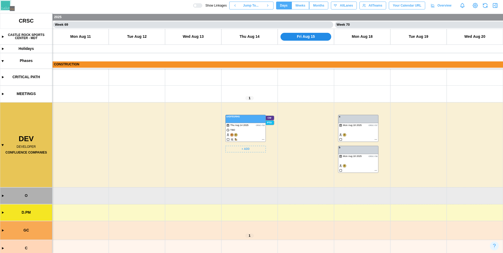
click at [244, 118] on canvas at bounding box center [251, 133] width 503 height 240
click at [350, 122] on canvas at bounding box center [251, 133] width 503 height 240
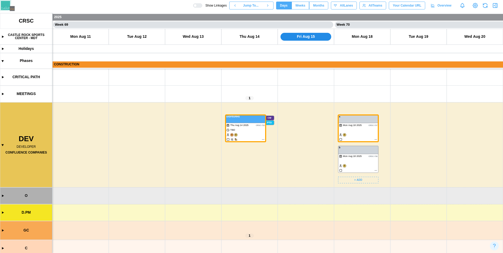
click at [353, 128] on canvas at bounding box center [251, 133] width 503 height 240
drag, startPoint x: 214, startPoint y: 212, endPoint x: 193, endPoint y: 209, distance: 21.0
click at [194, 210] on canvas at bounding box center [251, 133] width 503 height 240
drag, startPoint x: 262, startPoint y: 201, endPoint x: 198, endPoint y: 183, distance: 66.6
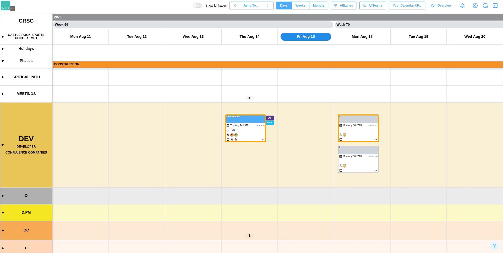
click at [199, 182] on canvas at bounding box center [251, 133] width 503 height 240
drag, startPoint x: 294, startPoint y: 191, endPoint x: 200, endPoint y: 185, distance: 94.1
click at [200, 185] on canvas at bounding box center [251, 133] width 503 height 240
click at [308, 155] on canvas at bounding box center [251, 133] width 503 height 240
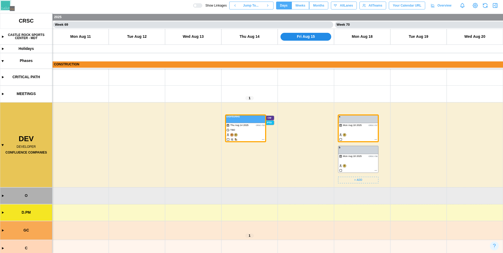
scroll to position [6, 0]
